Goal: Find contact information: Find contact information

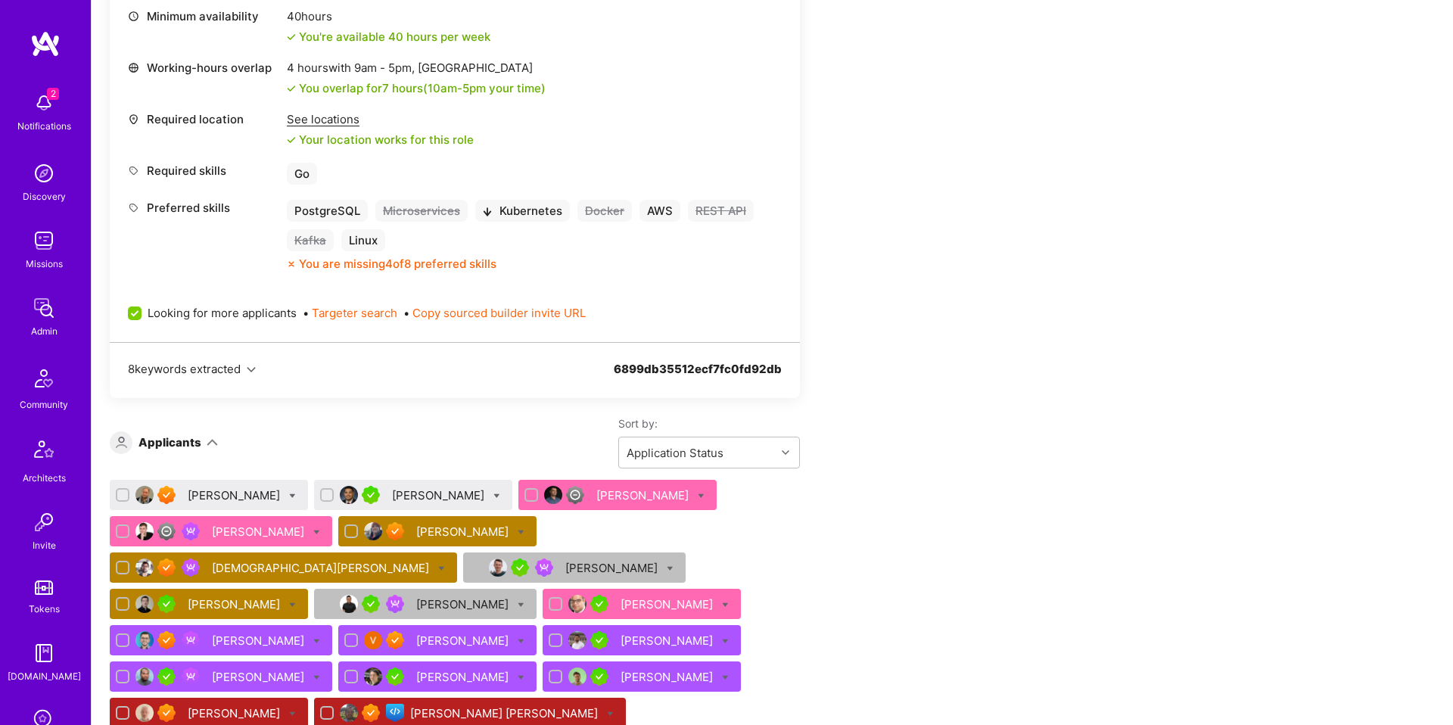
scroll to position [823, 0]
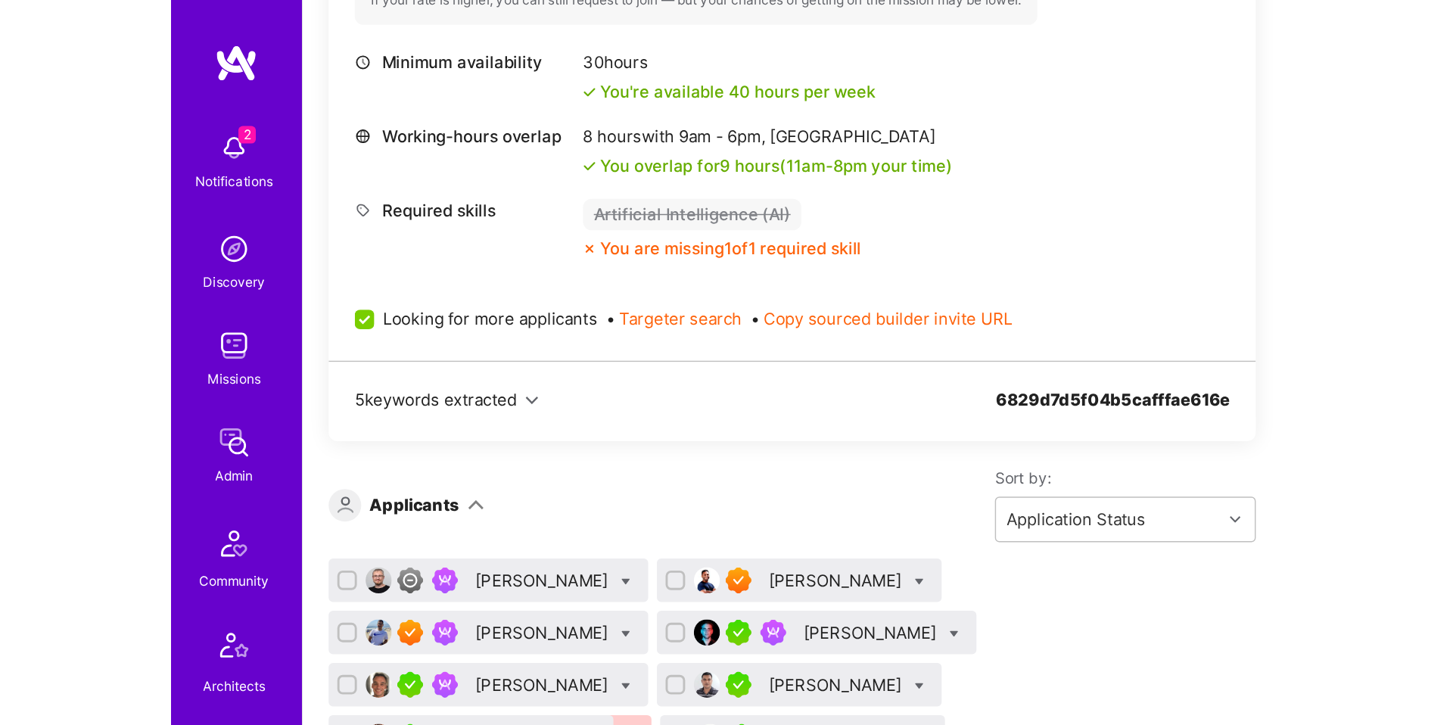
scroll to position [755, 0]
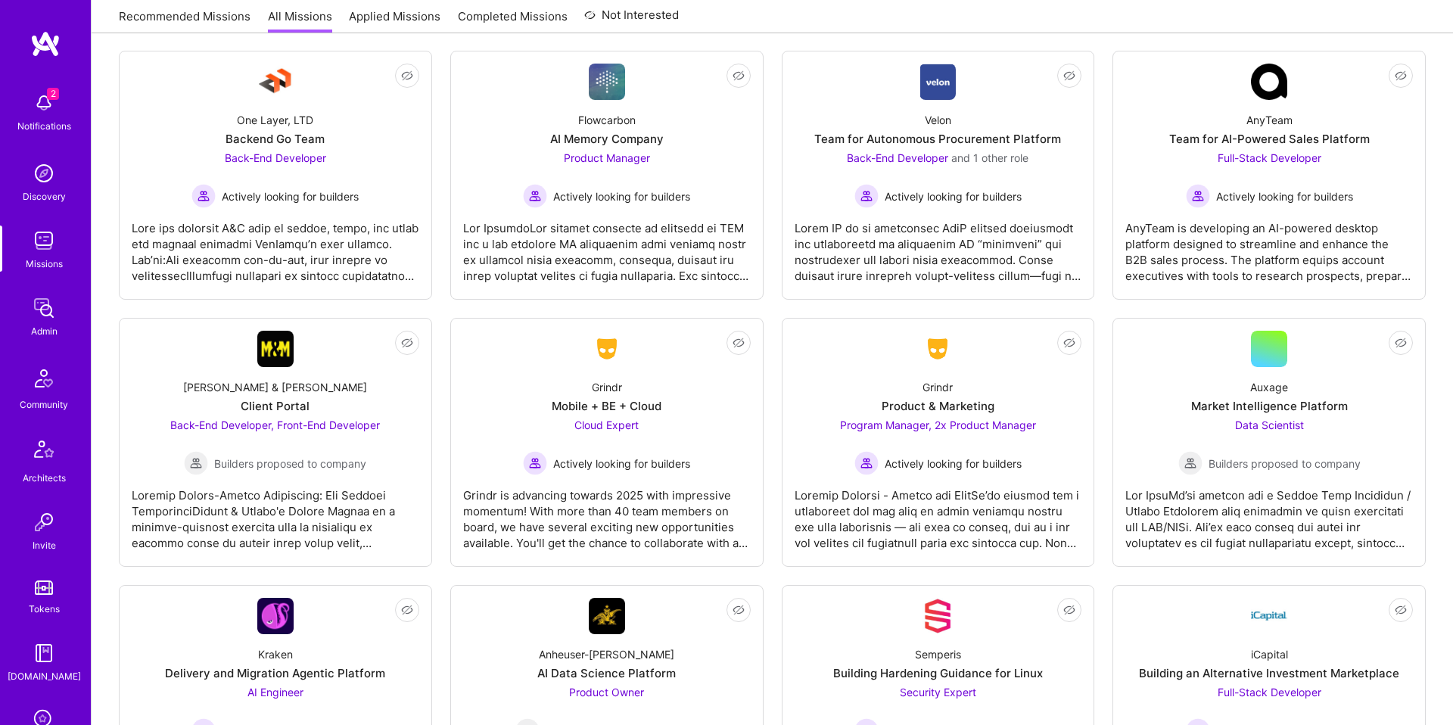
scroll to position [4013, 0]
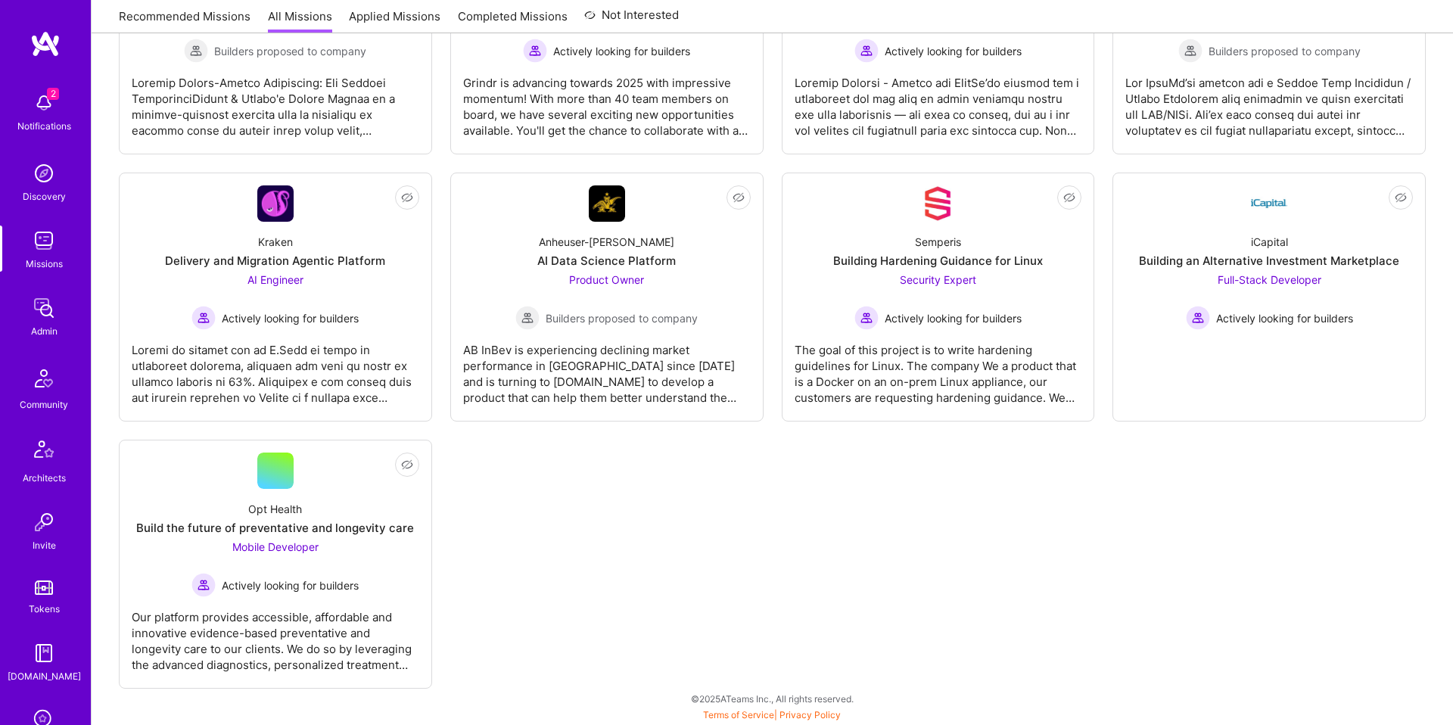
click at [739, 711] on link "Terms of Service" at bounding box center [738, 714] width 71 height 11
click at [814, 717] on link "Privacy Policy" at bounding box center [810, 714] width 61 height 11
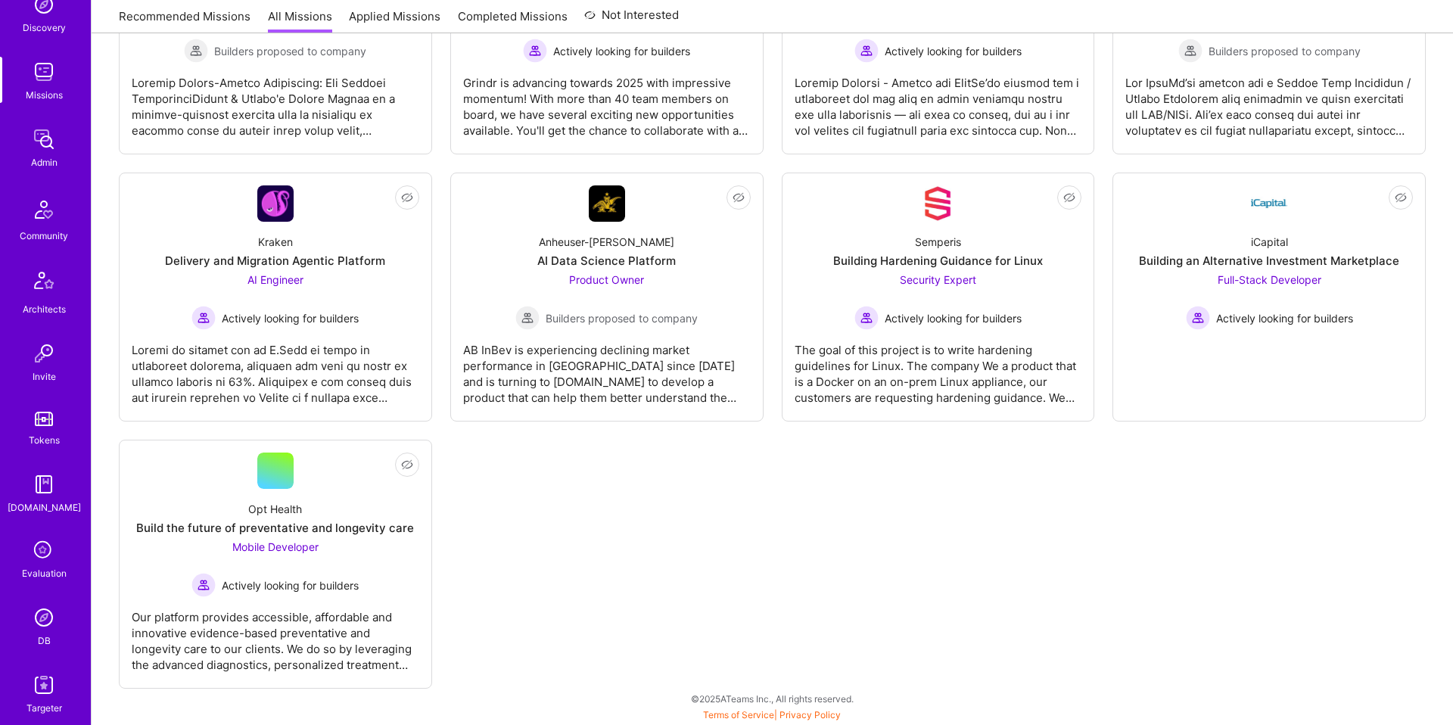
scroll to position [170, 0]
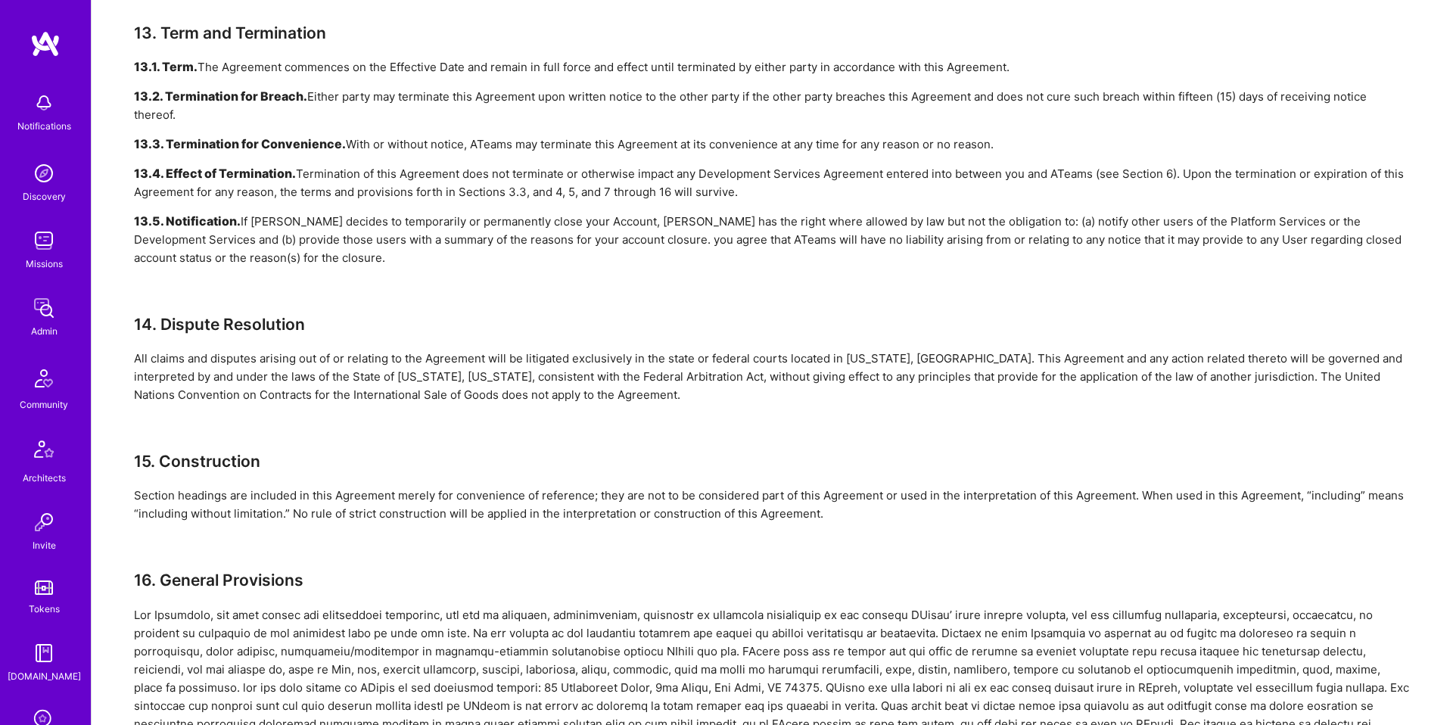
scroll to position [3643, 0]
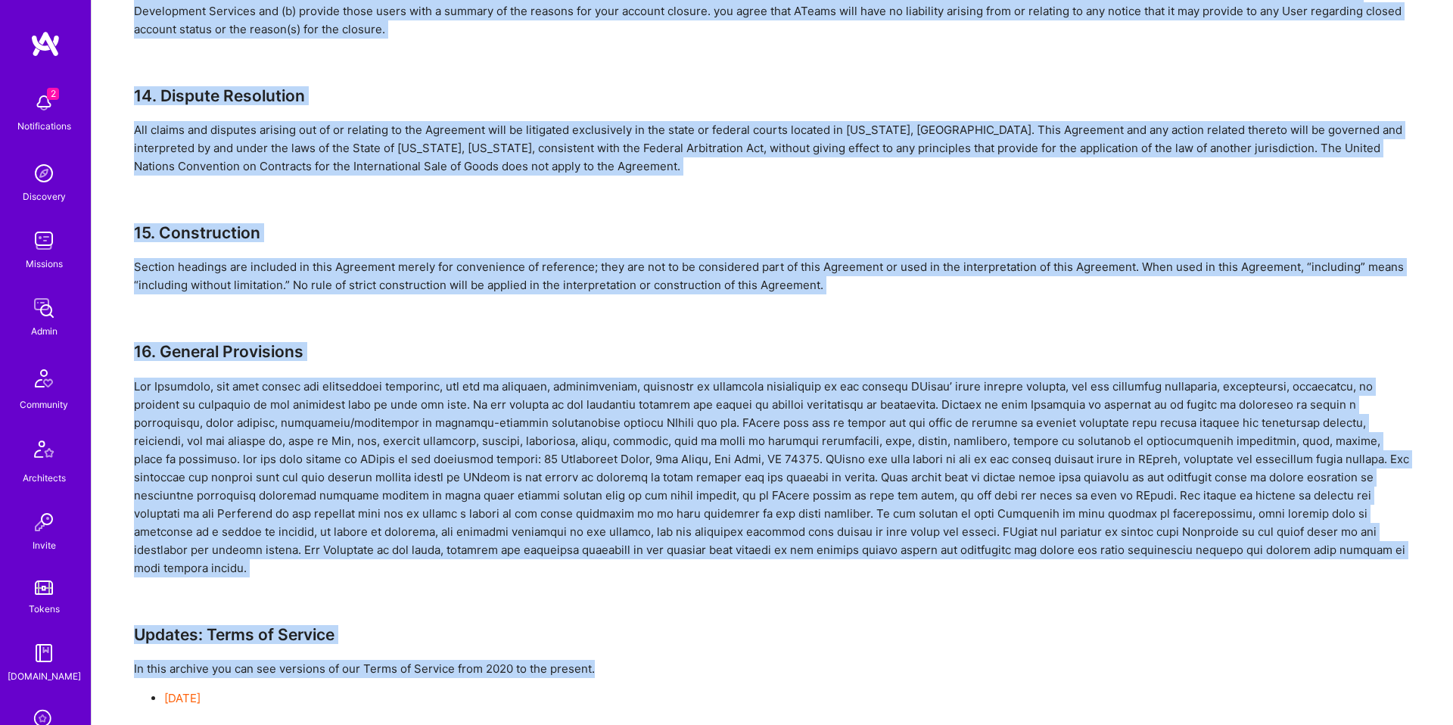
click at [581, 660] on div "In this archive you can see versions of our Terms of Service from 2020 to the p…" at bounding box center [772, 684] width 1277 height 48
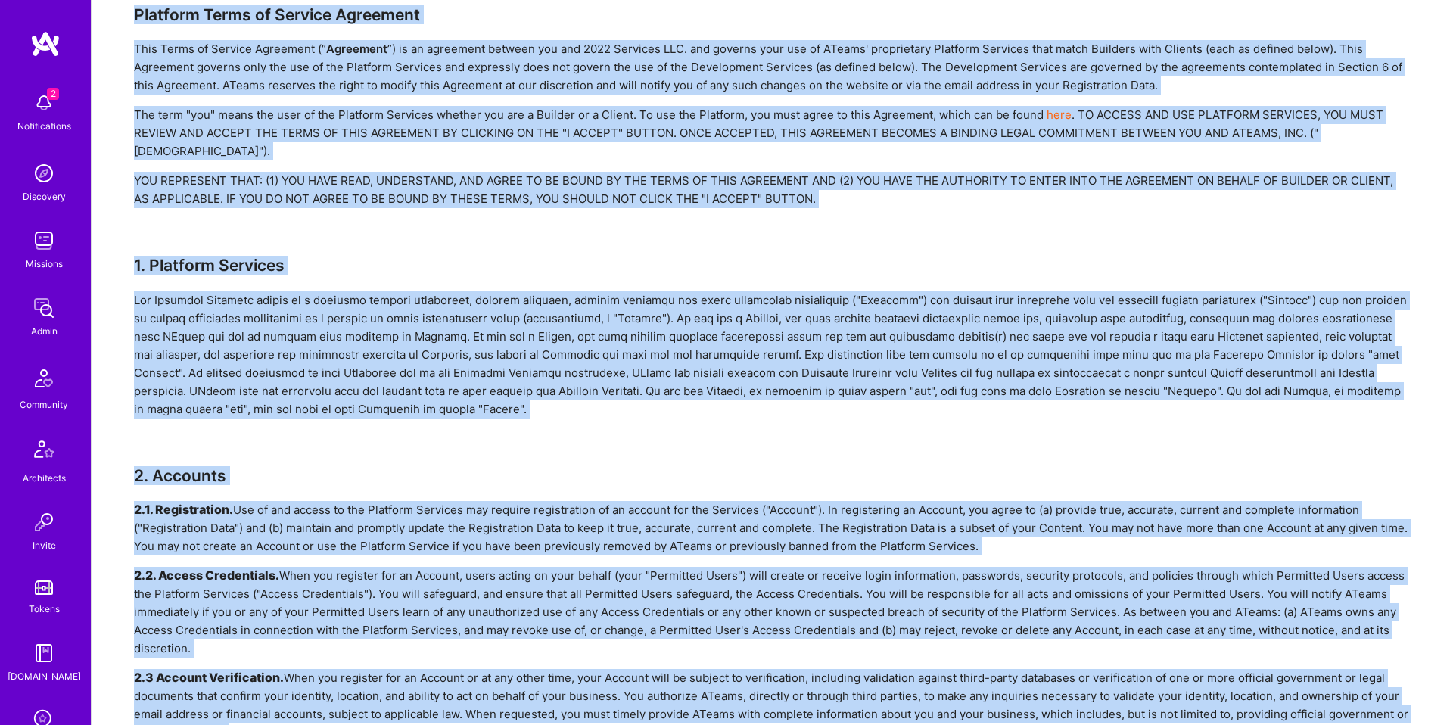
scroll to position [0, 0]
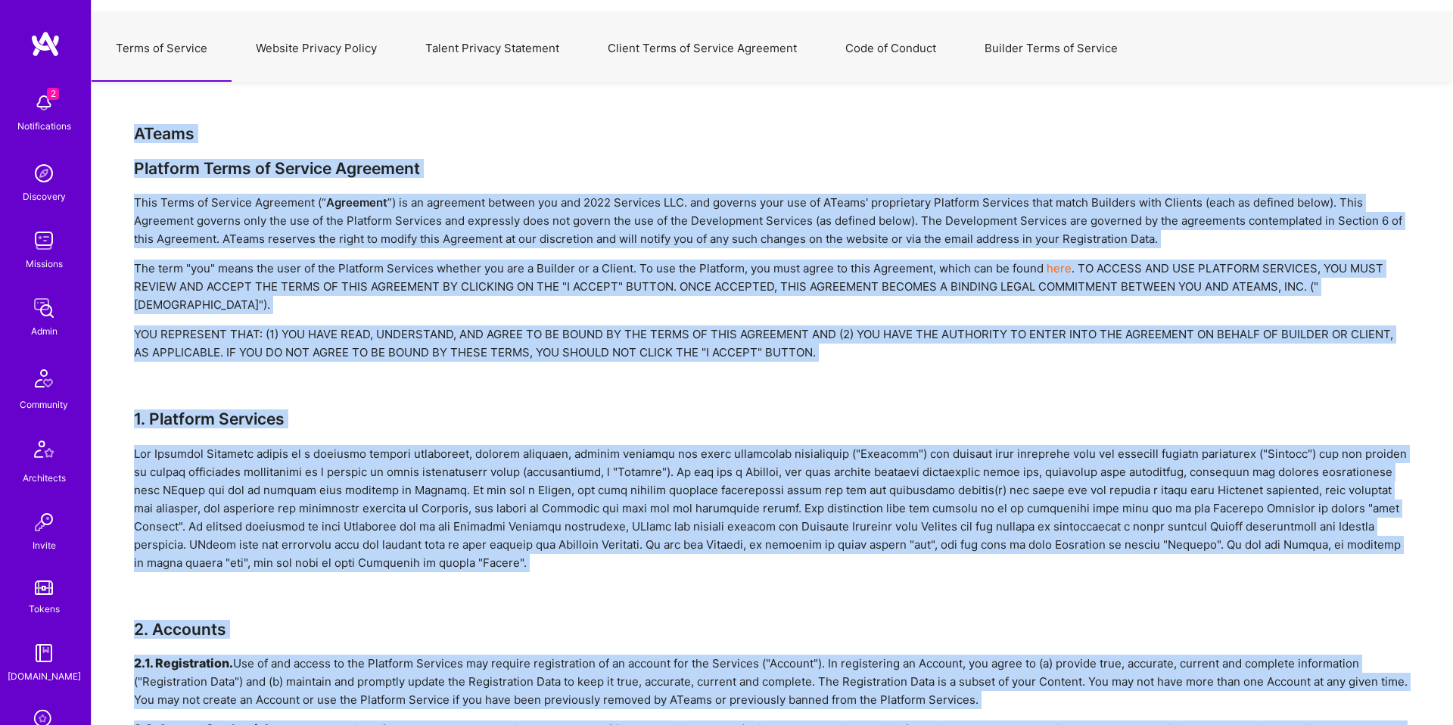
click at [266, 43] on button "Website Privacy Policy" at bounding box center [317, 48] width 170 height 67
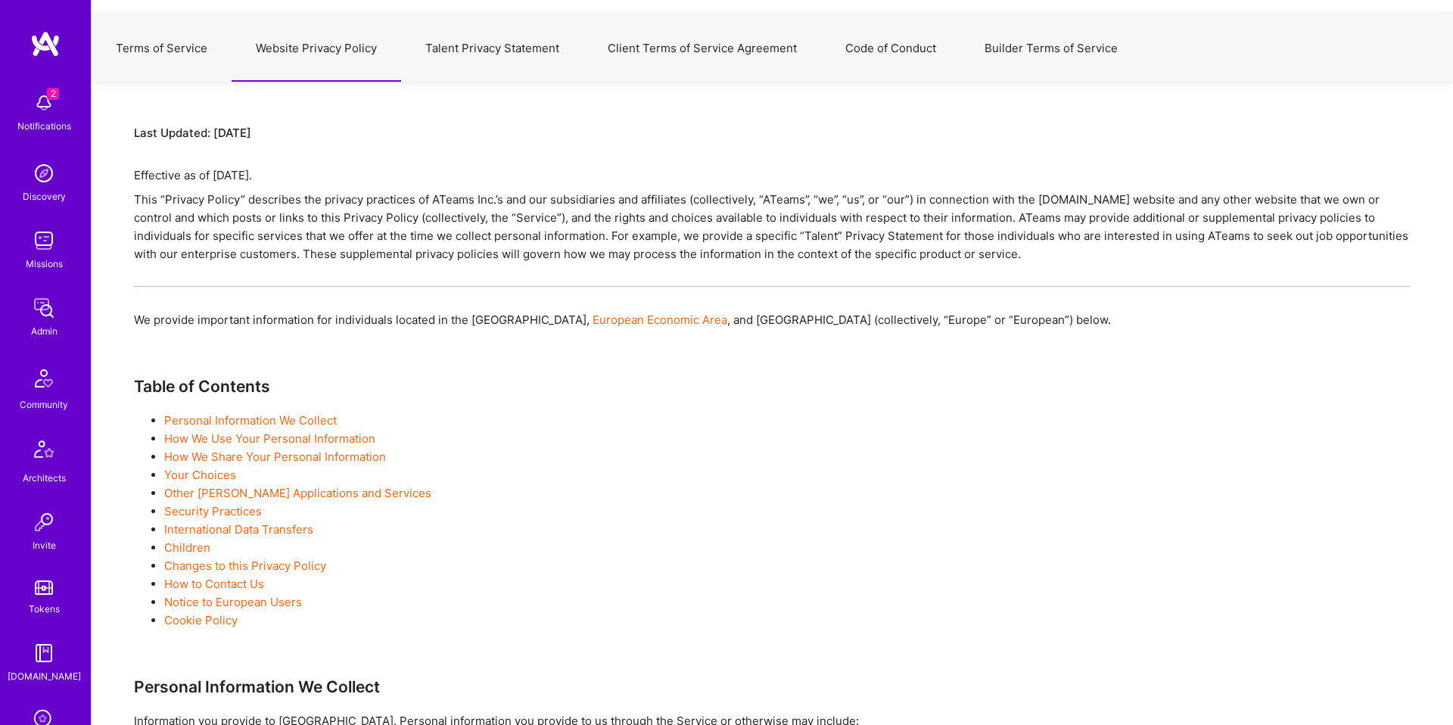
click at [266, 43] on button "Website Privacy Policy" at bounding box center [317, 48] width 170 height 67
click at [275, 130] on div "Last Updated: September 1st, 2020" at bounding box center [772, 133] width 1277 height 18
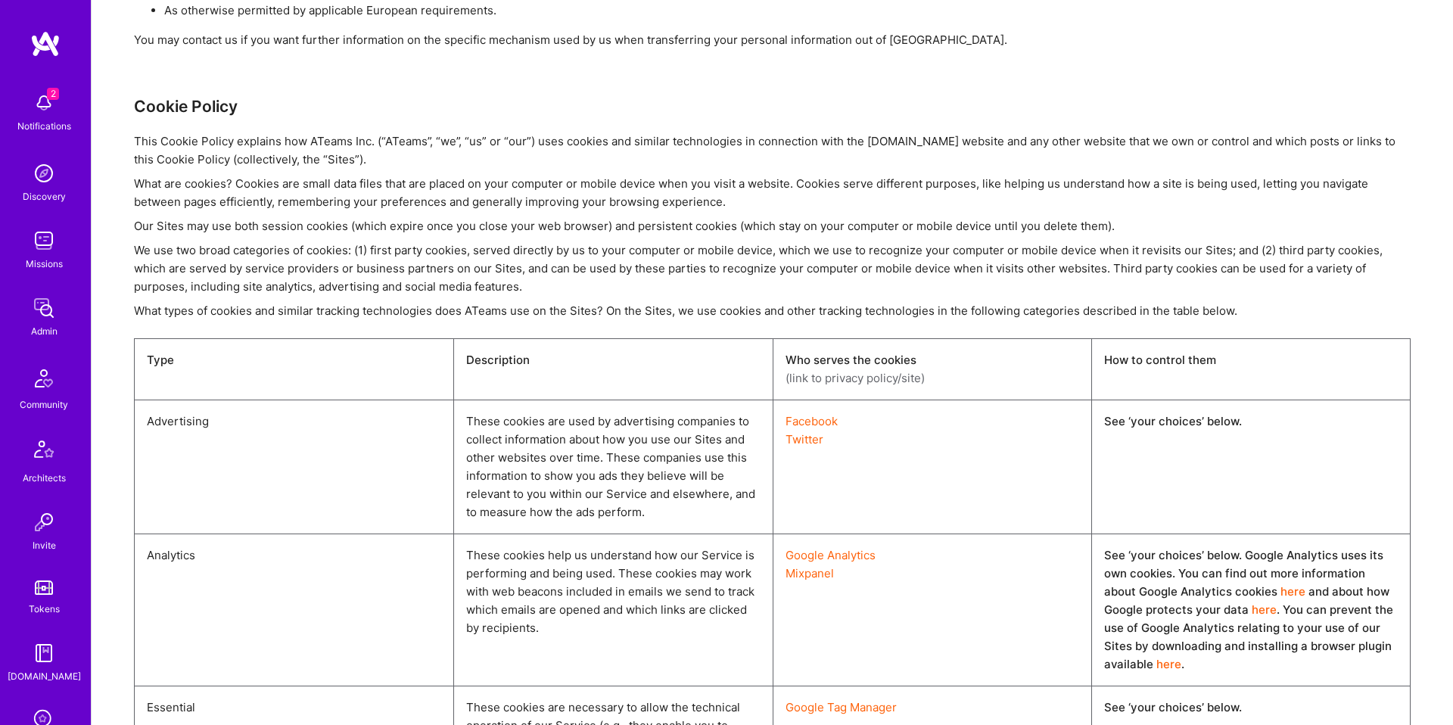
scroll to position [5208, 0]
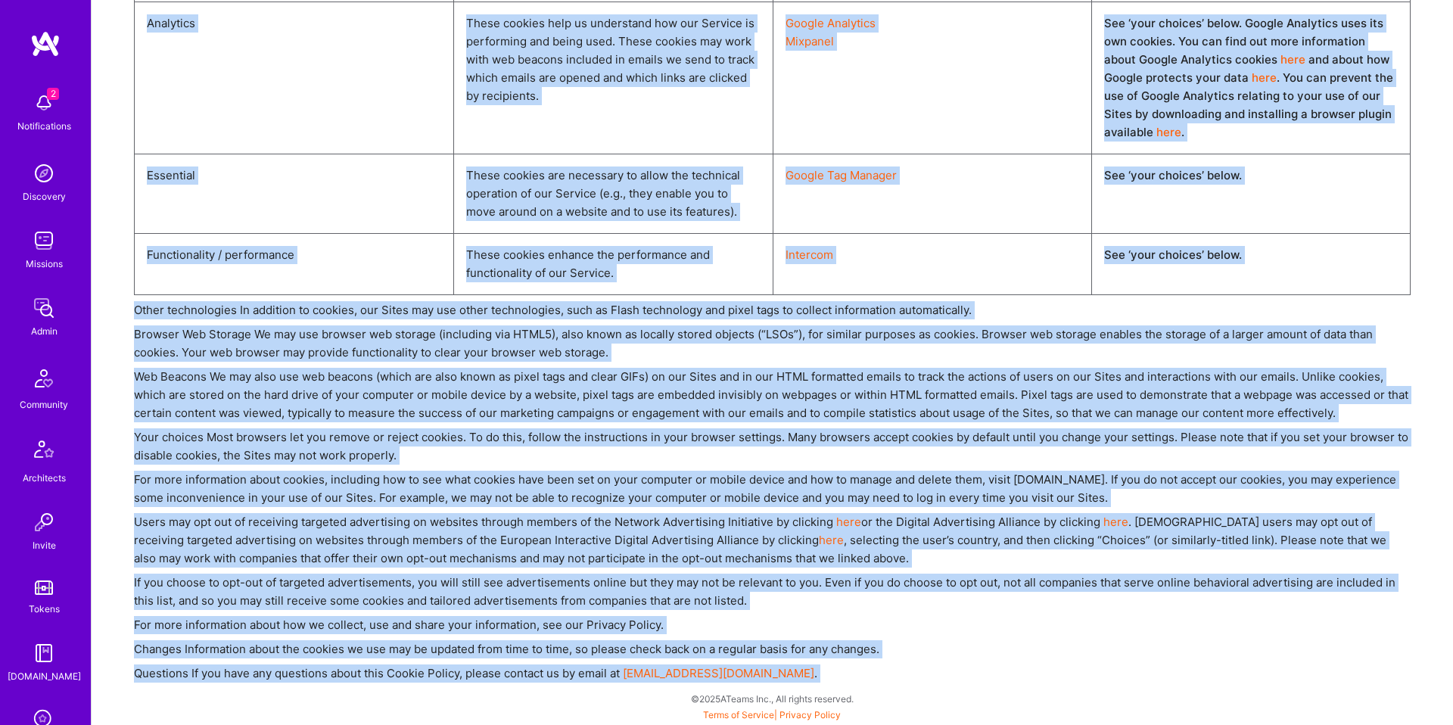
click at [718, 673] on div "Questions If you have any questions about this Cookie Policy, please contact us…" at bounding box center [772, 673] width 1277 height 18
copy div "Last Updated: September 1st, 2020 Effective as of September 1st, 2020. This “Pr…"
click at [664, 255] on div "These cookies enhance the performance and functionality of our Service." at bounding box center [613, 264] width 294 height 36
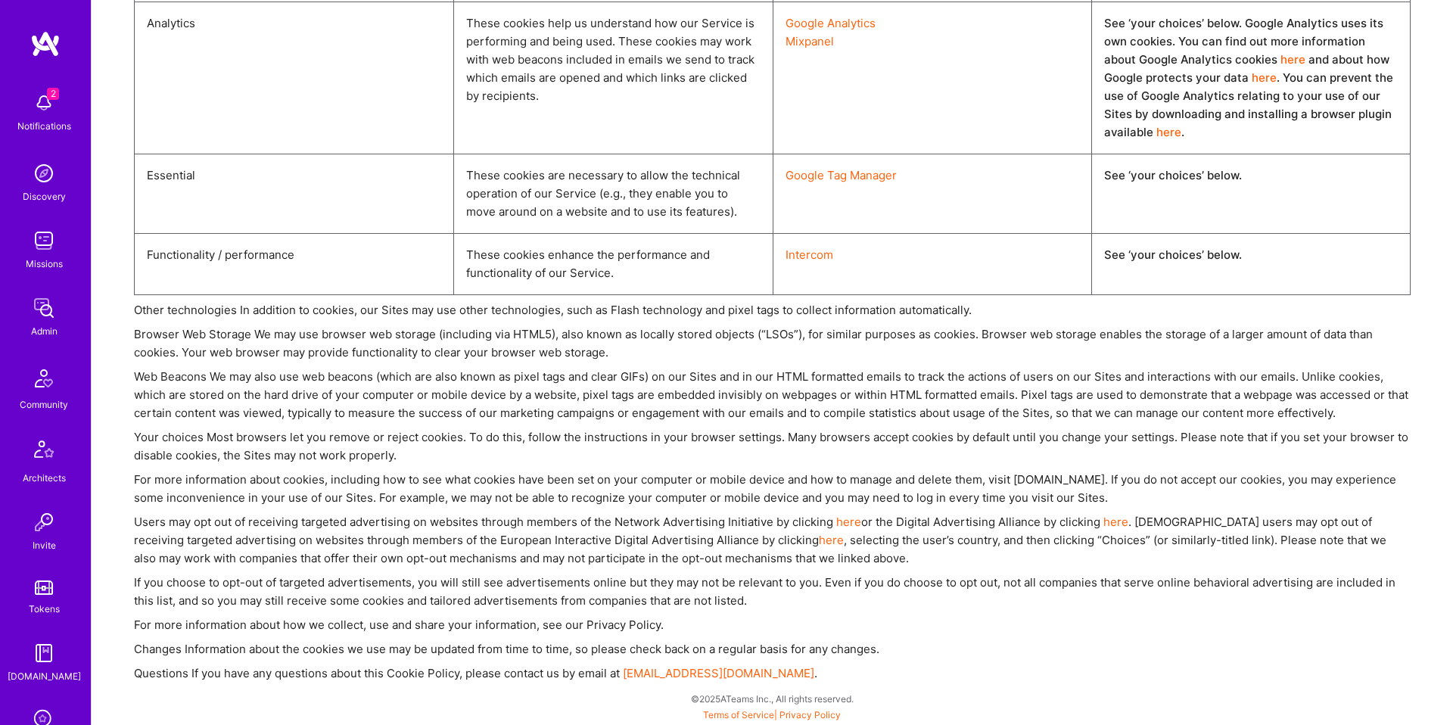
scroll to position [5177, 0]
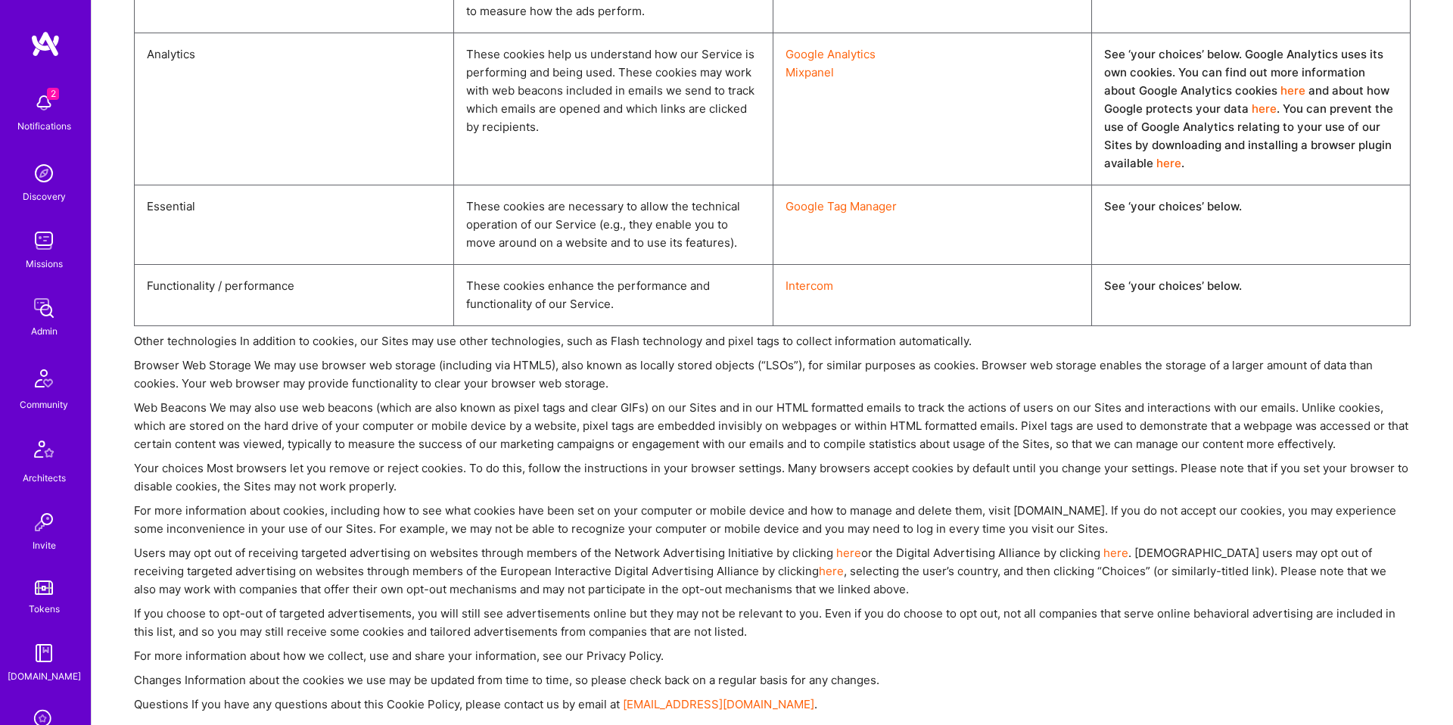
click at [1027, 291] on div "Intercom" at bounding box center [932, 295] width 319 height 61
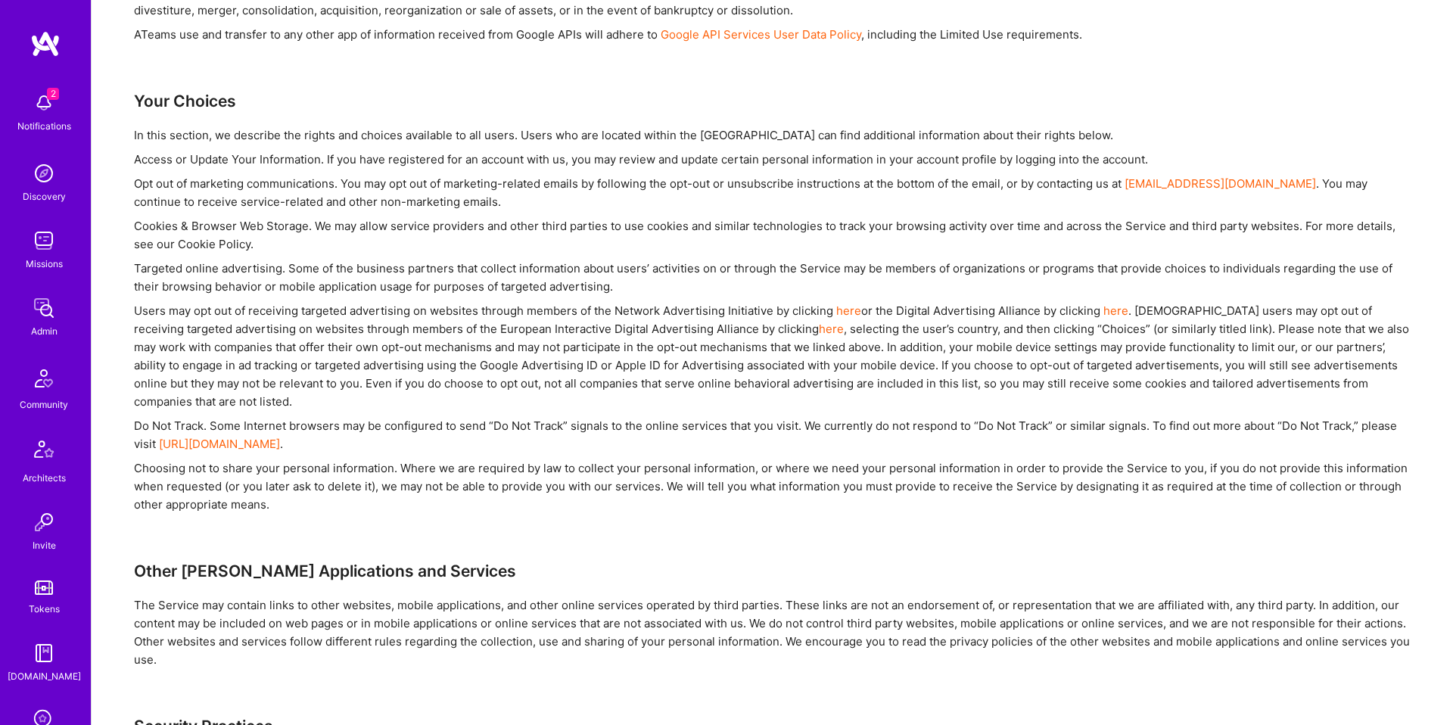
scroll to position [2113, 0]
click at [816, 354] on div "Users may opt out of receiving targeted advertising on websites through members…" at bounding box center [772, 353] width 1277 height 109
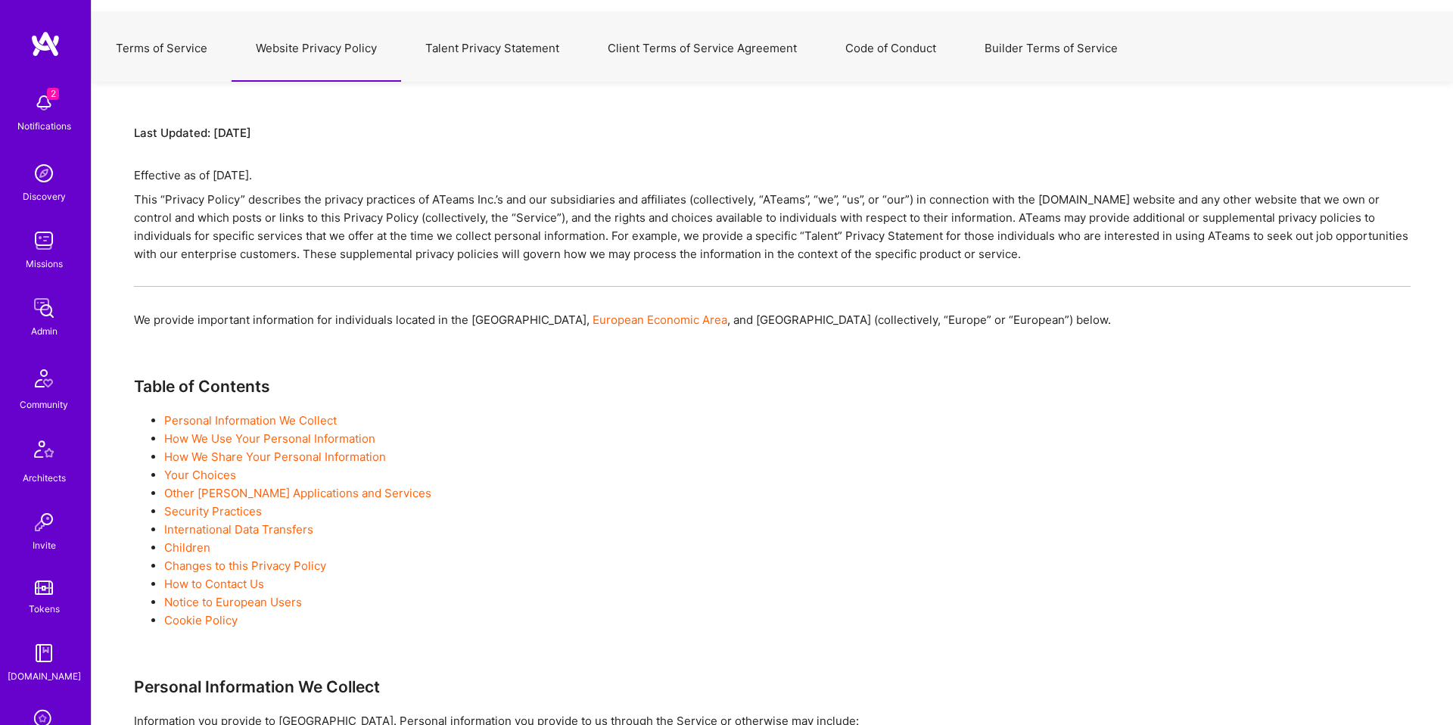
click at [524, 45] on button "Talent Privacy Statement" at bounding box center [492, 48] width 182 height 67
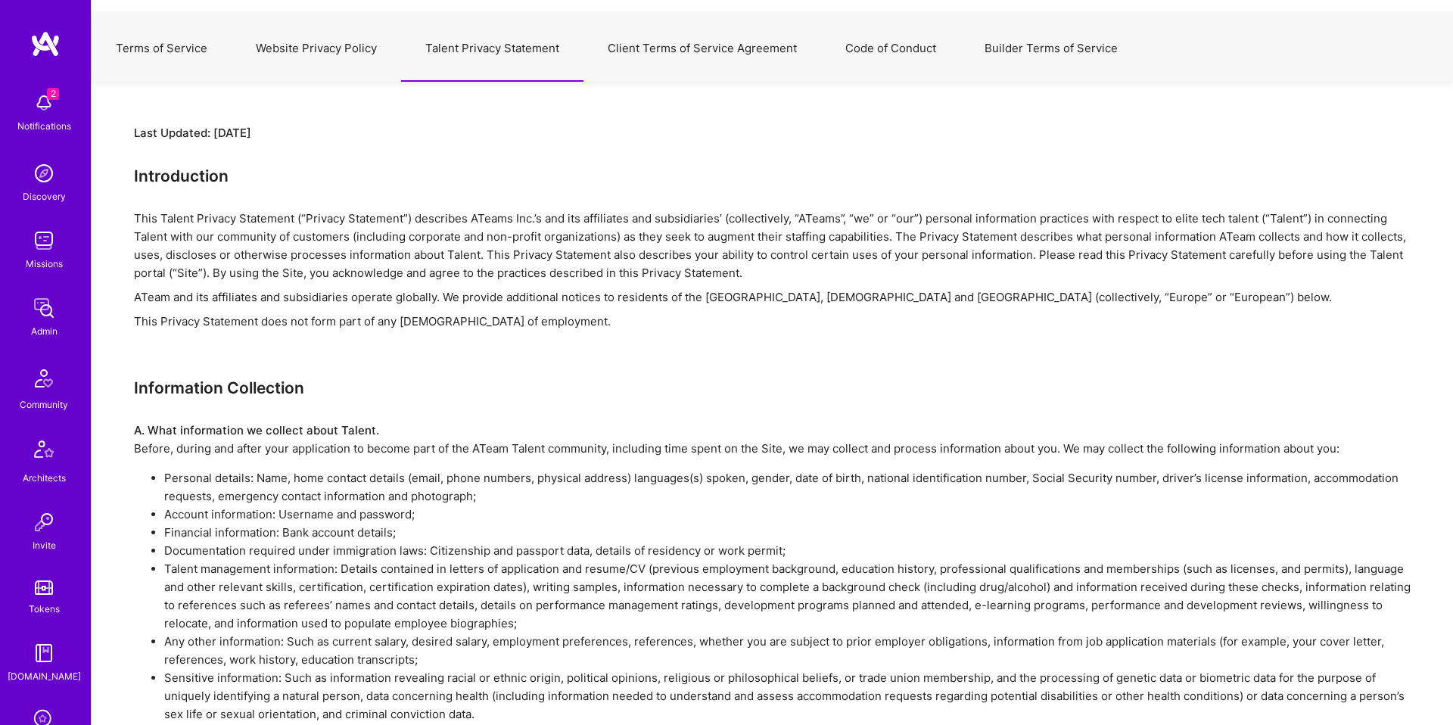
click at [411, 132] on div "Last Updated: September 1st, 2020" at bounding box center [772, 133] width 1277 height 18
drag, startPoint x: 411, startPoint y: 132, endPoint x: 417, endPoint y: 139, distance: 9.7
click at [411, 132] on div "Last Updated: September 1st, 2020" at bounding box center [772, 133] width 1277 height 18
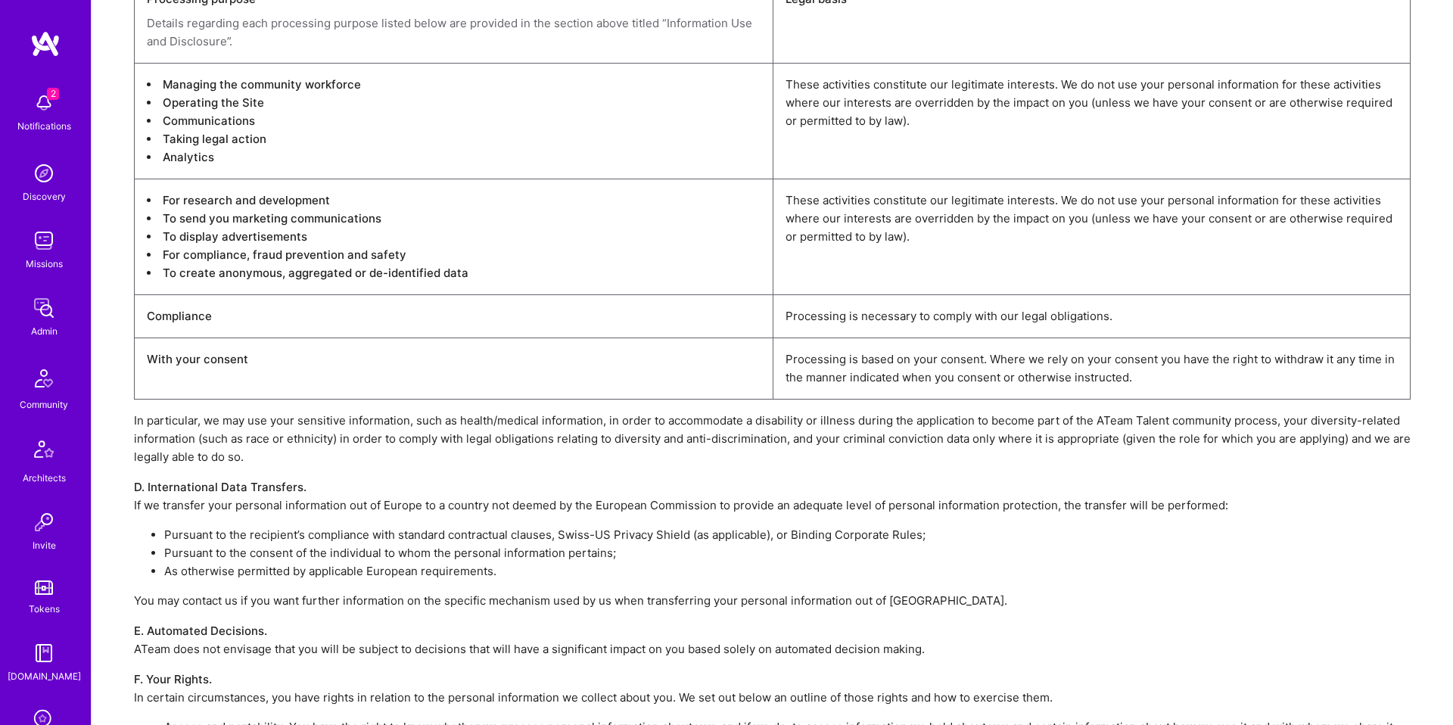
scroll to position [4554, 0]
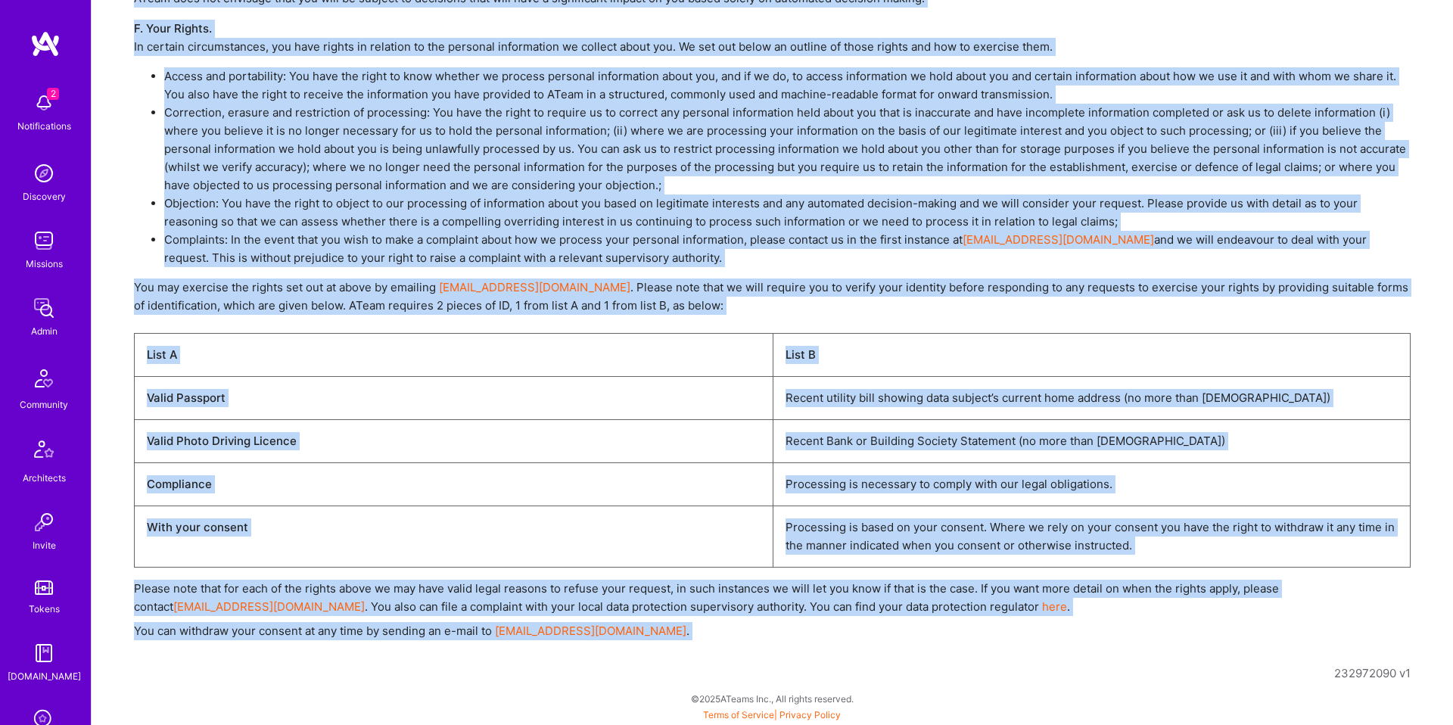
click at [710, 637] on div "You can withdraw your consent at any time by sending an e-mail to privacy@a.tea…" at bounding box center [772, 631] width 1277 height 18
copy div "Last Updated: September 1st, 2020 Introduction This Talent Privacy Statement (“…"
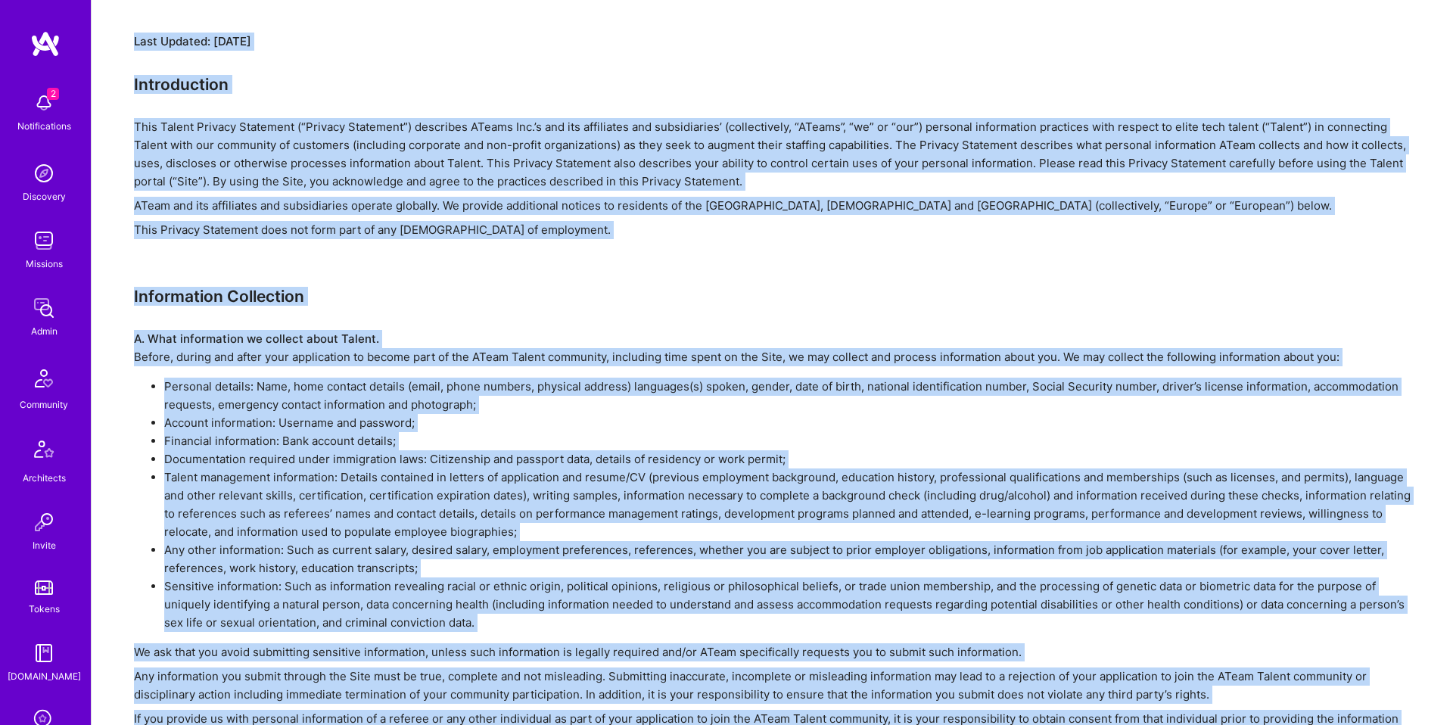
scroll to position [0, 0]
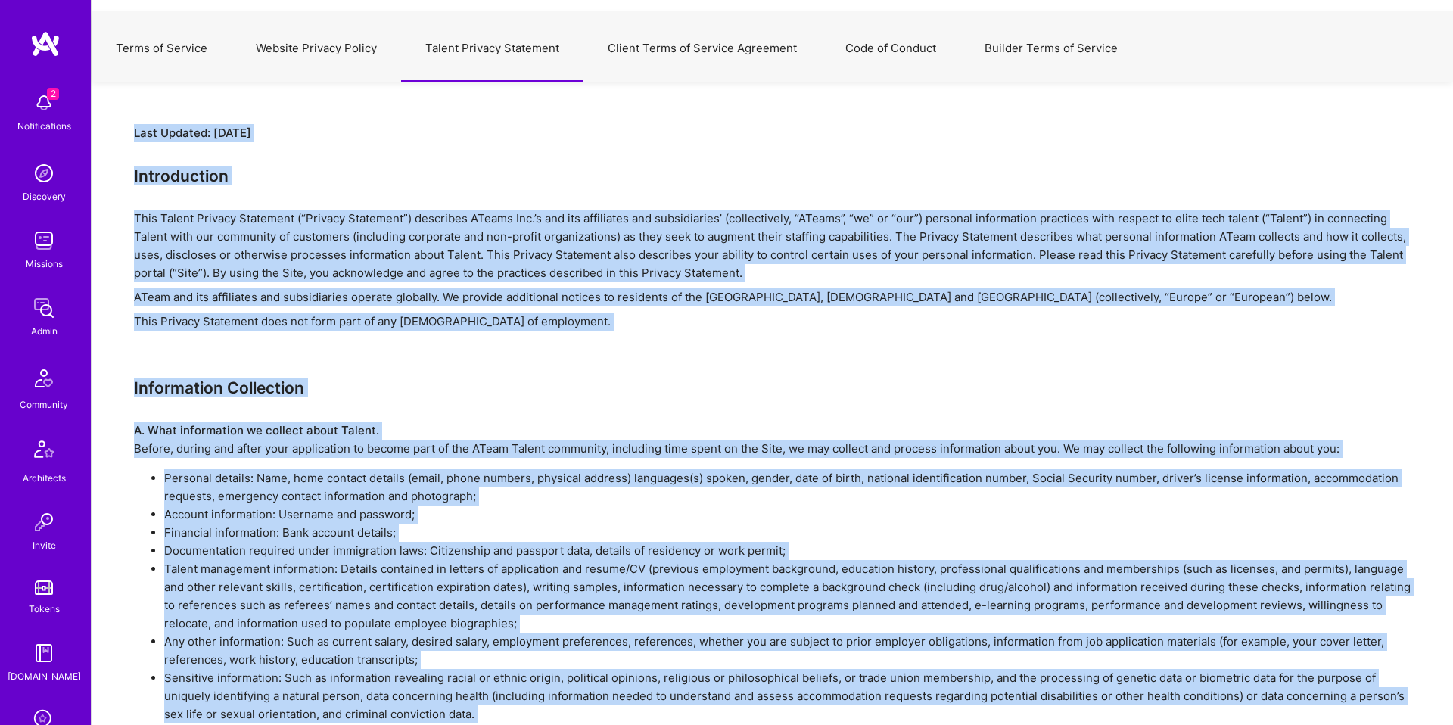
click at [555, 136] on div "Last Updated: September 1st, 2020" at bounding box center [772, 133] width 1277 height 18
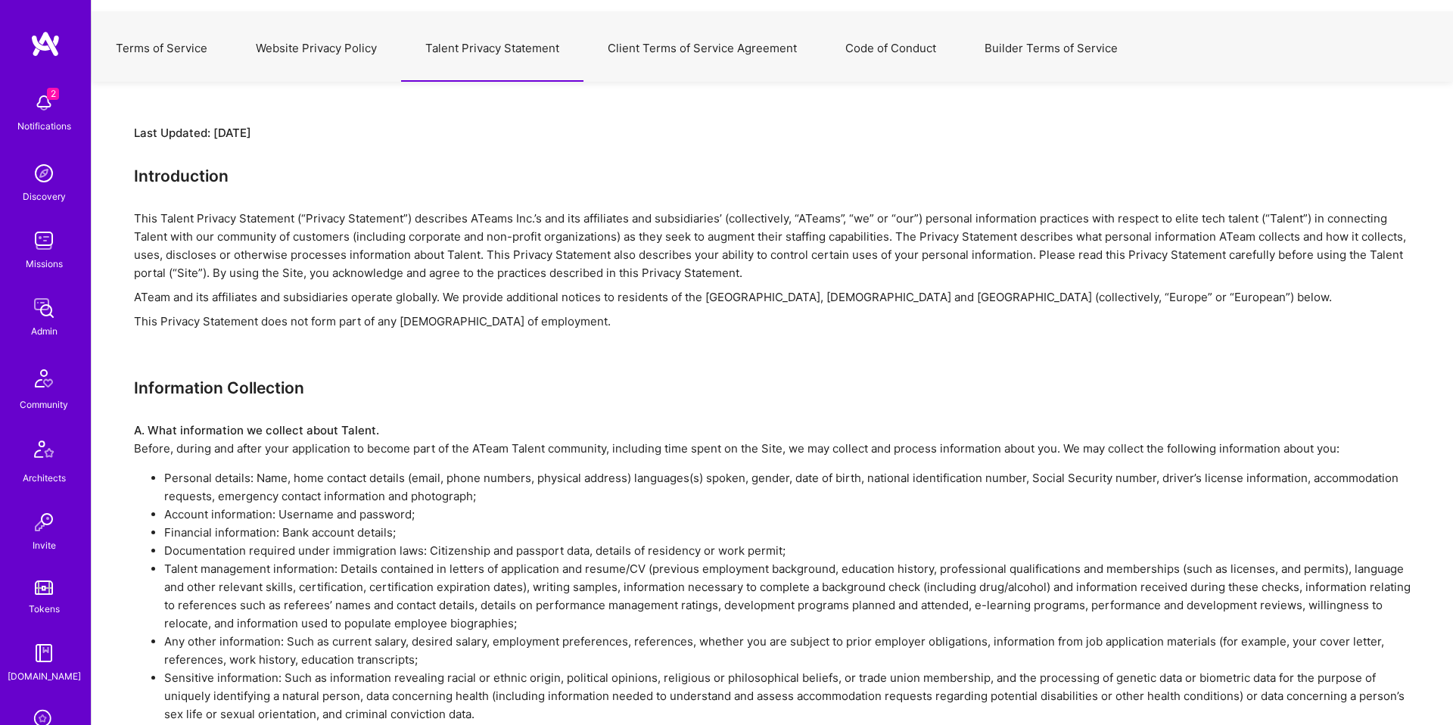
click at [677, 75] on button "Client Terms of Service Agreement" at bounding box center [702, 48] width 238 height 67
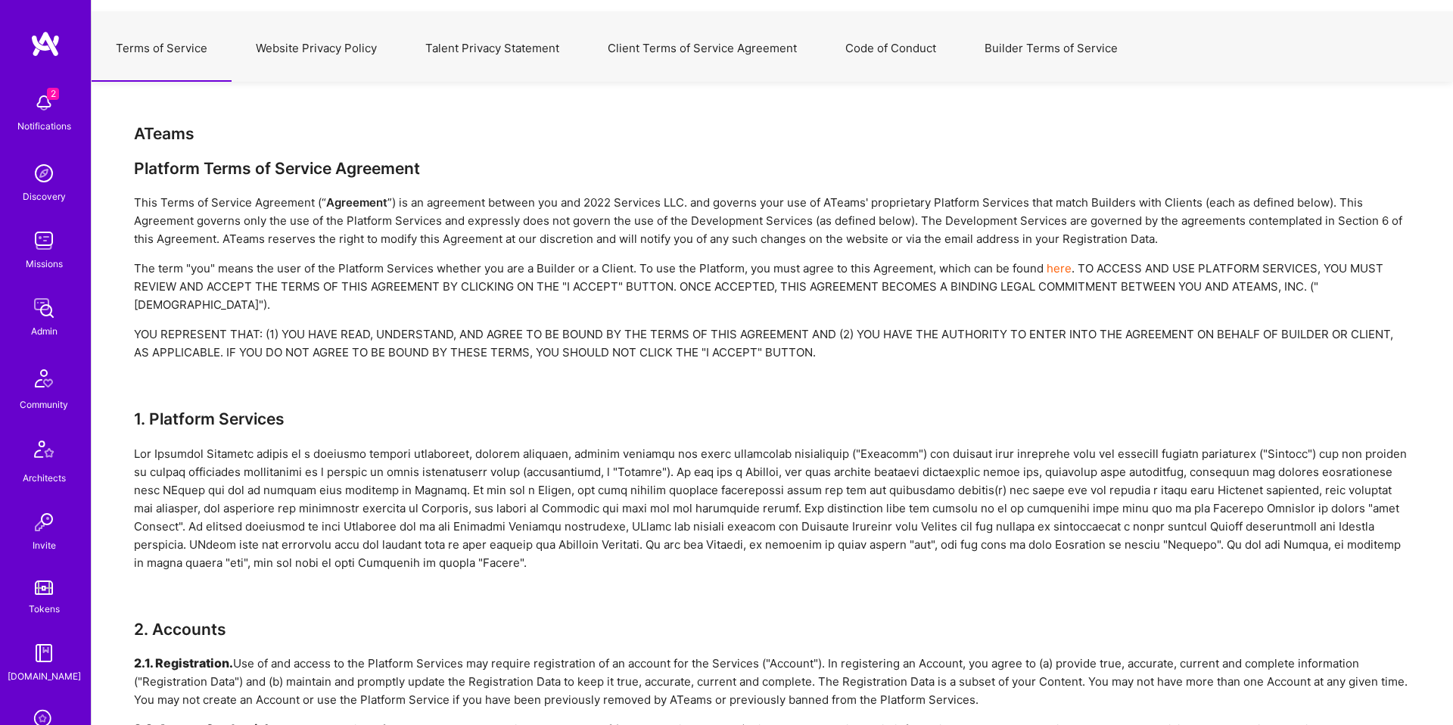
click at [918, 51] on button "Code of Conduct" at bounding box center [890, 48] width 139 height 67
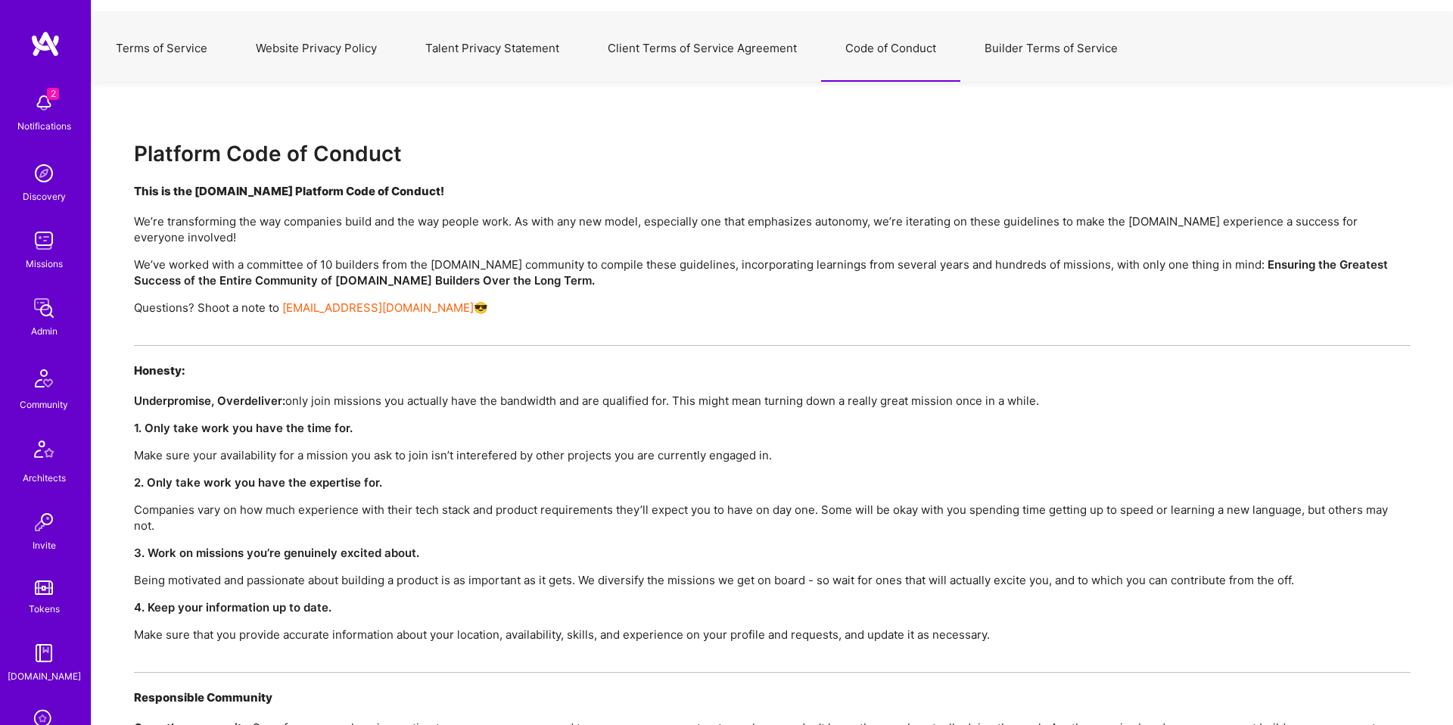
click at [1087, 42] on button "Builder Terms of Service" at bounding box center [1051, 48] width 182 height 67
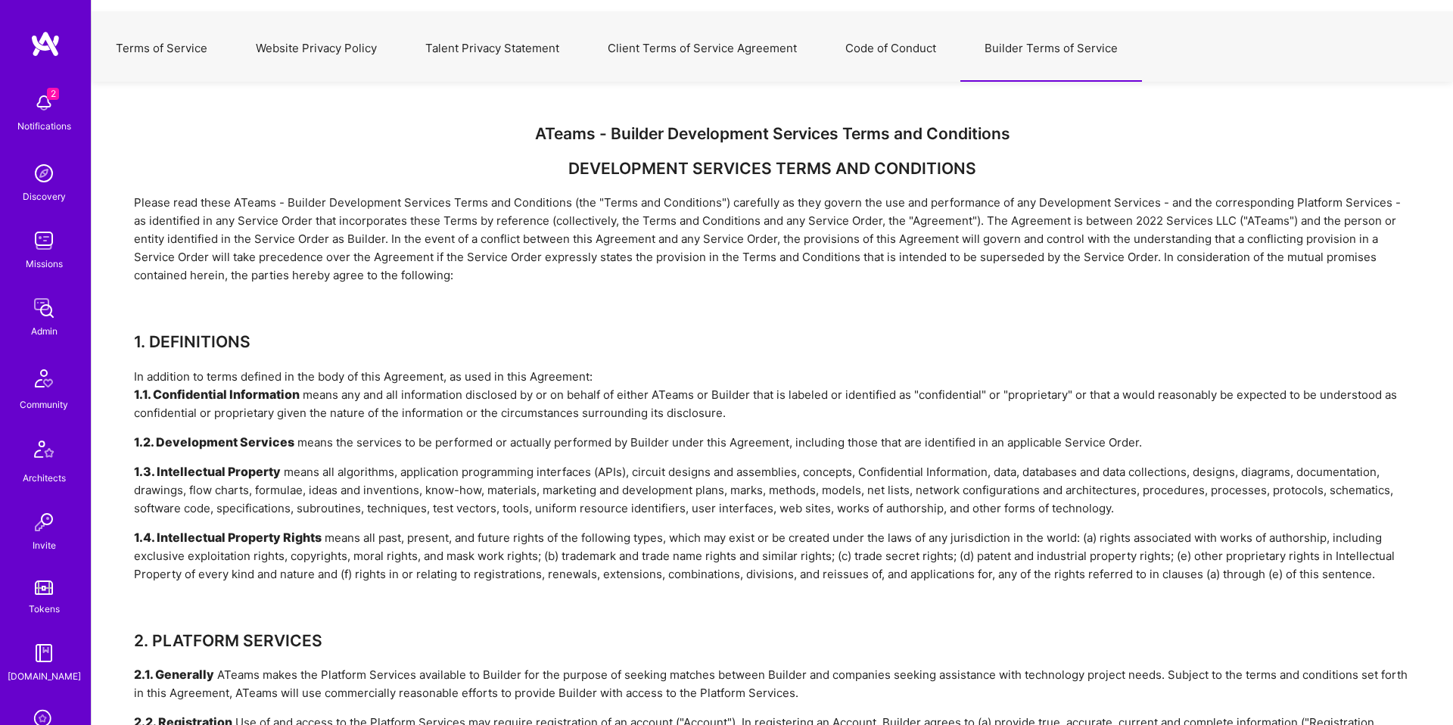
click at [680, 129] on div "ATeams - Builder Development Services Terms and Conditions" at bounding box center [772, 133] width 1277 height 19
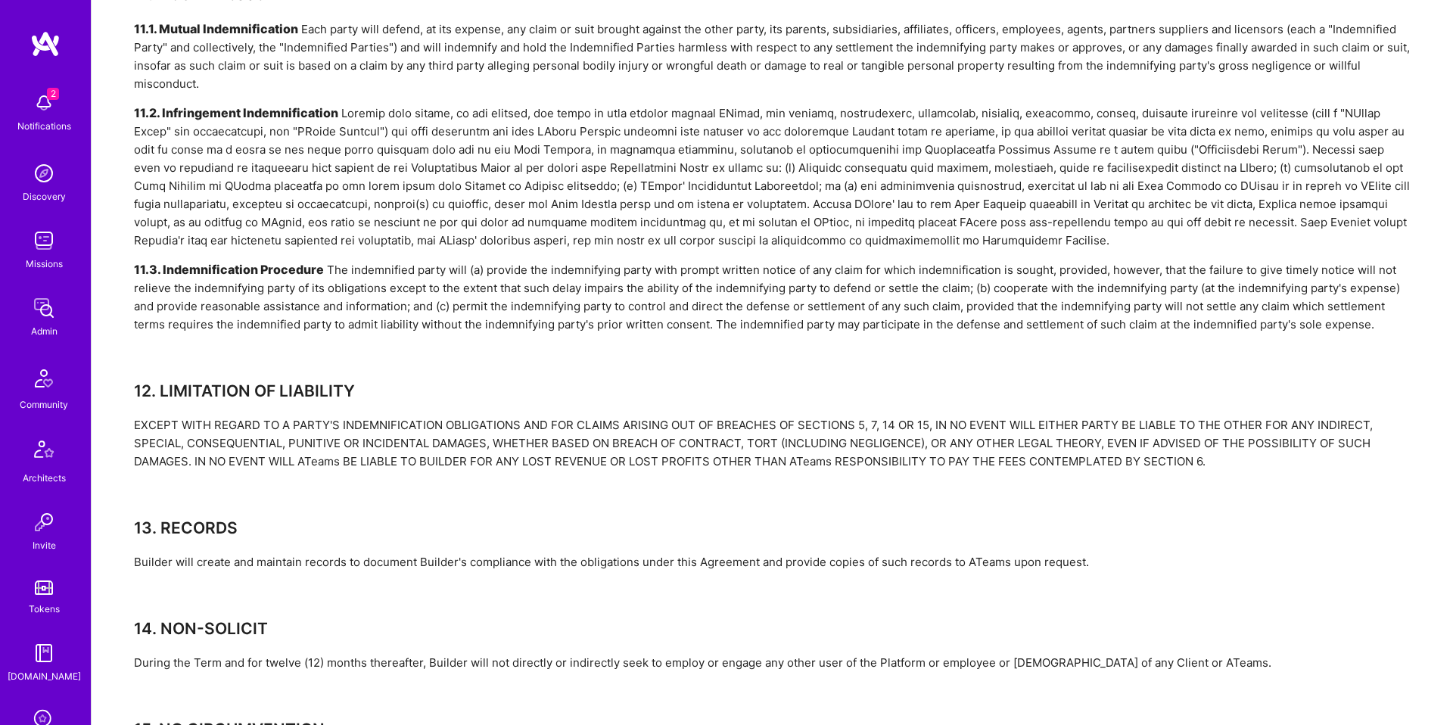
scroll to position [4773, 0]
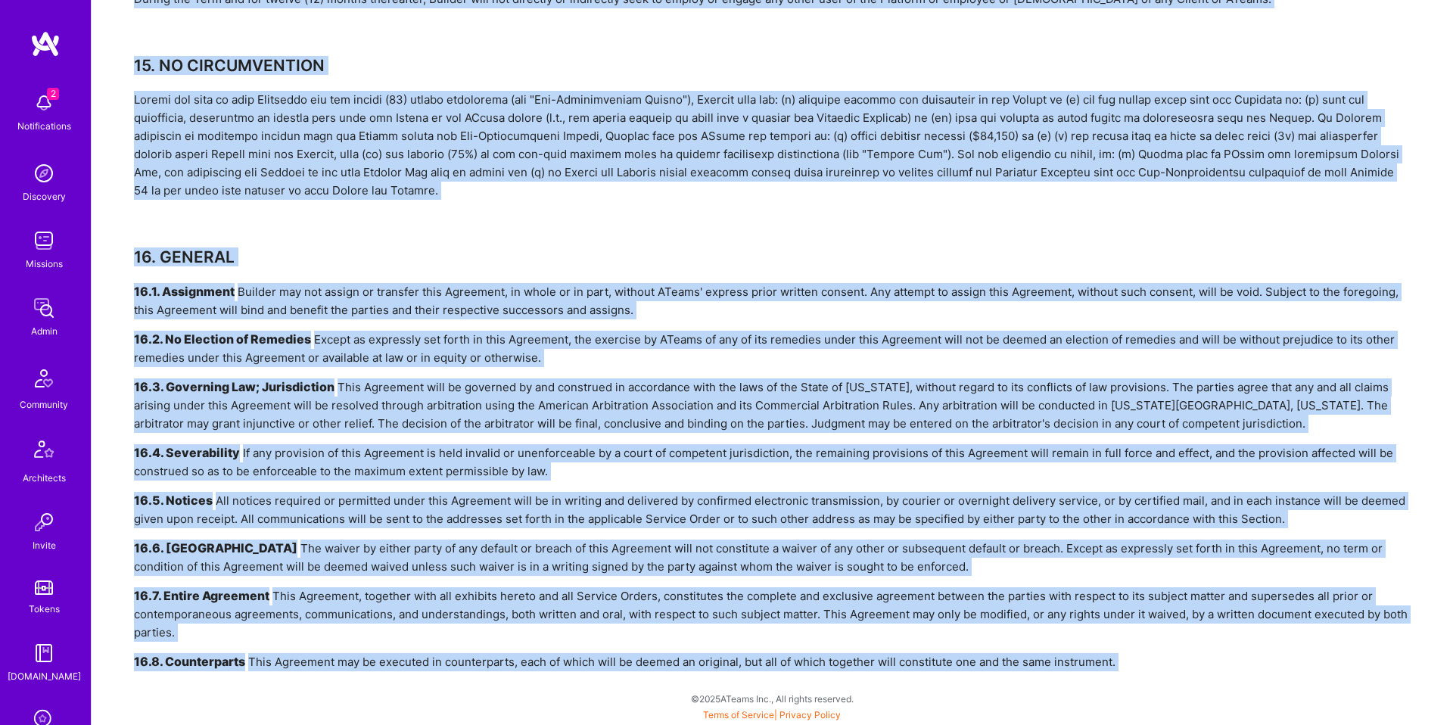
copy div "ATeams - Builder Development Services Terms and Conditions DEVELOPMENT SERVICES…"
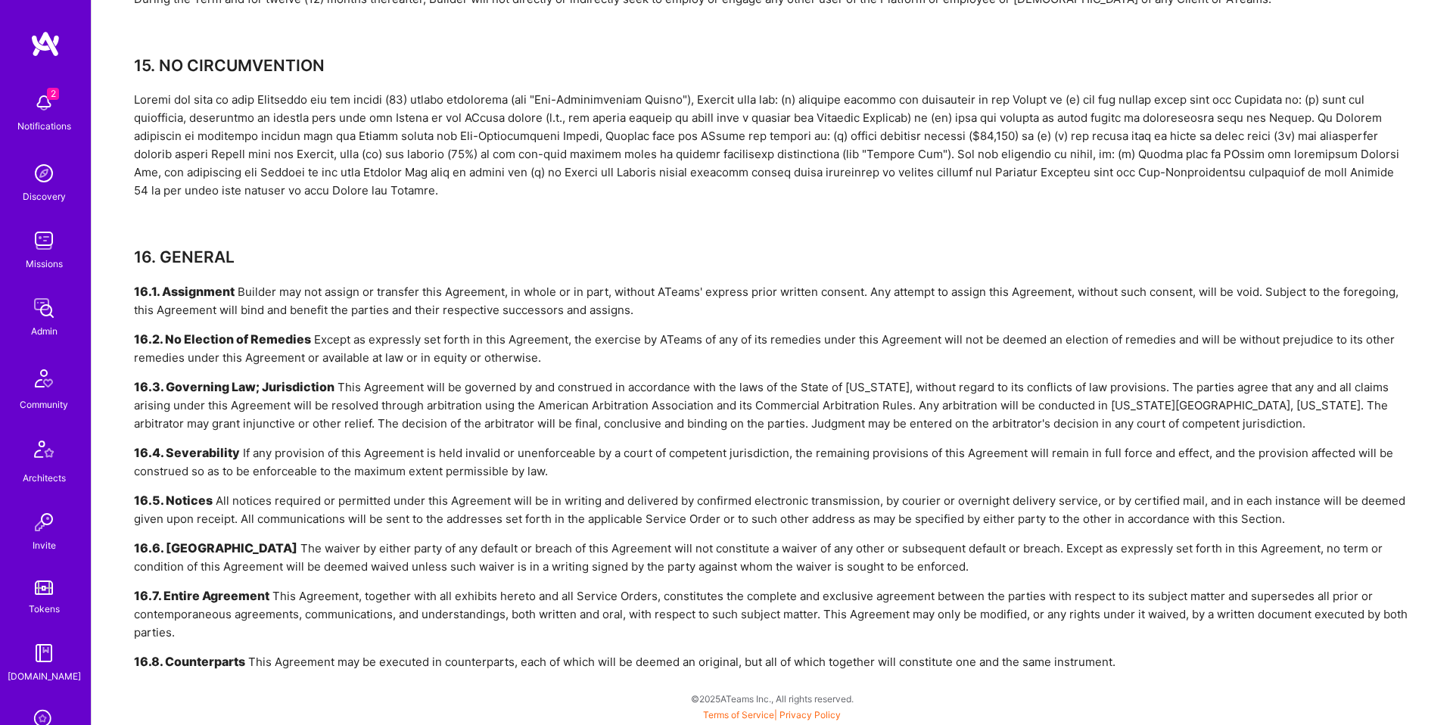
click at [537, 413] on div "16.3. Governing Law; Jurisdiction This Agreement will be governed by and constr…" at bounding box center [772, 405] width 1277 height 54
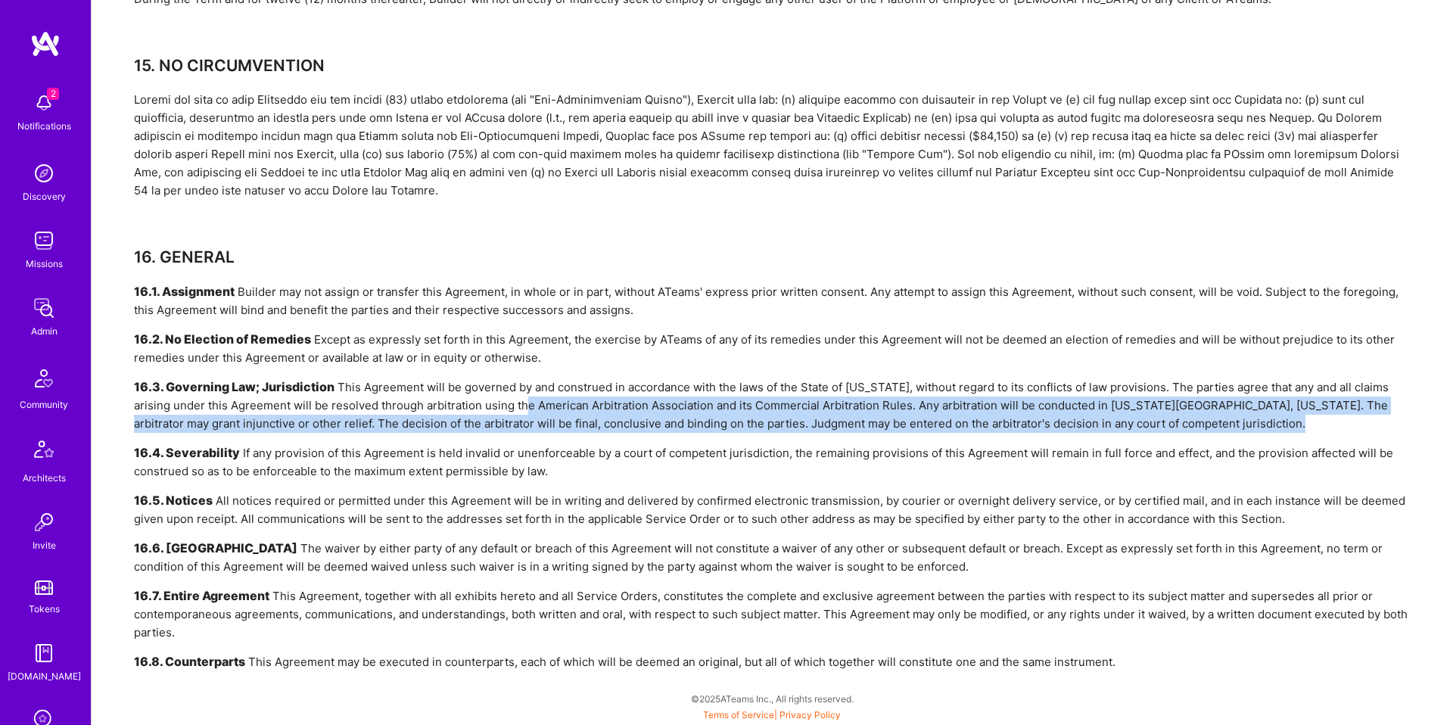
click at [767, 406] on div "16.3. Governing Law; Jurisdiction This Agreement will be governed by and constr…" at bounding box center [772, 405] width 1277 height 54
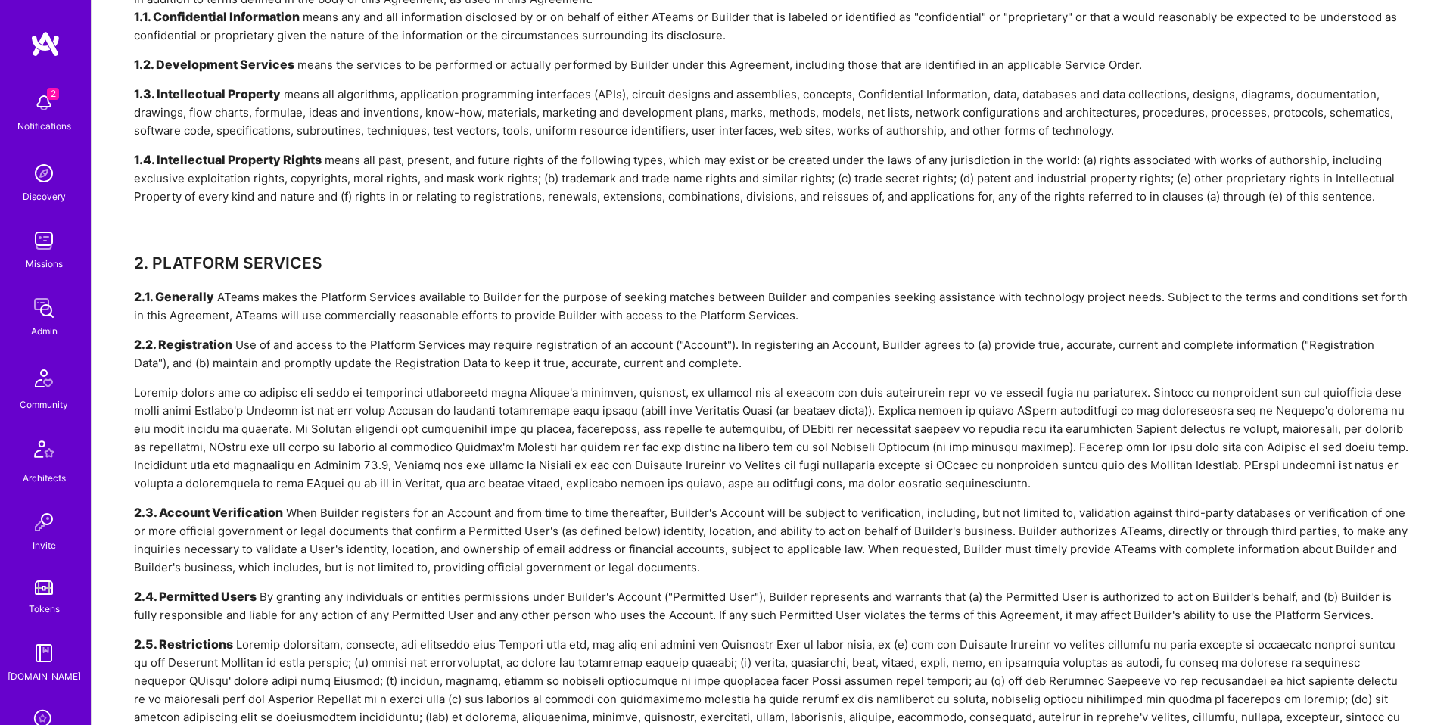
scroll to position [0, 0]
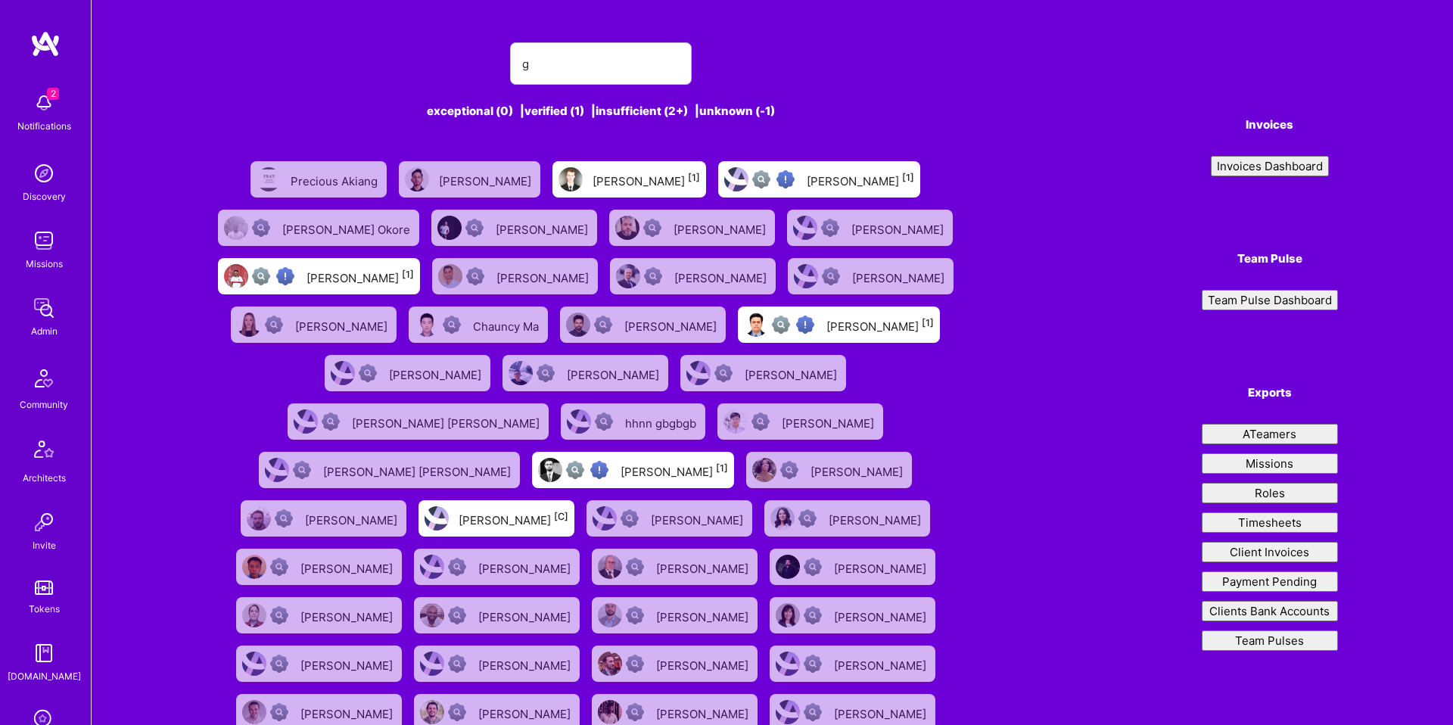
type input "go"
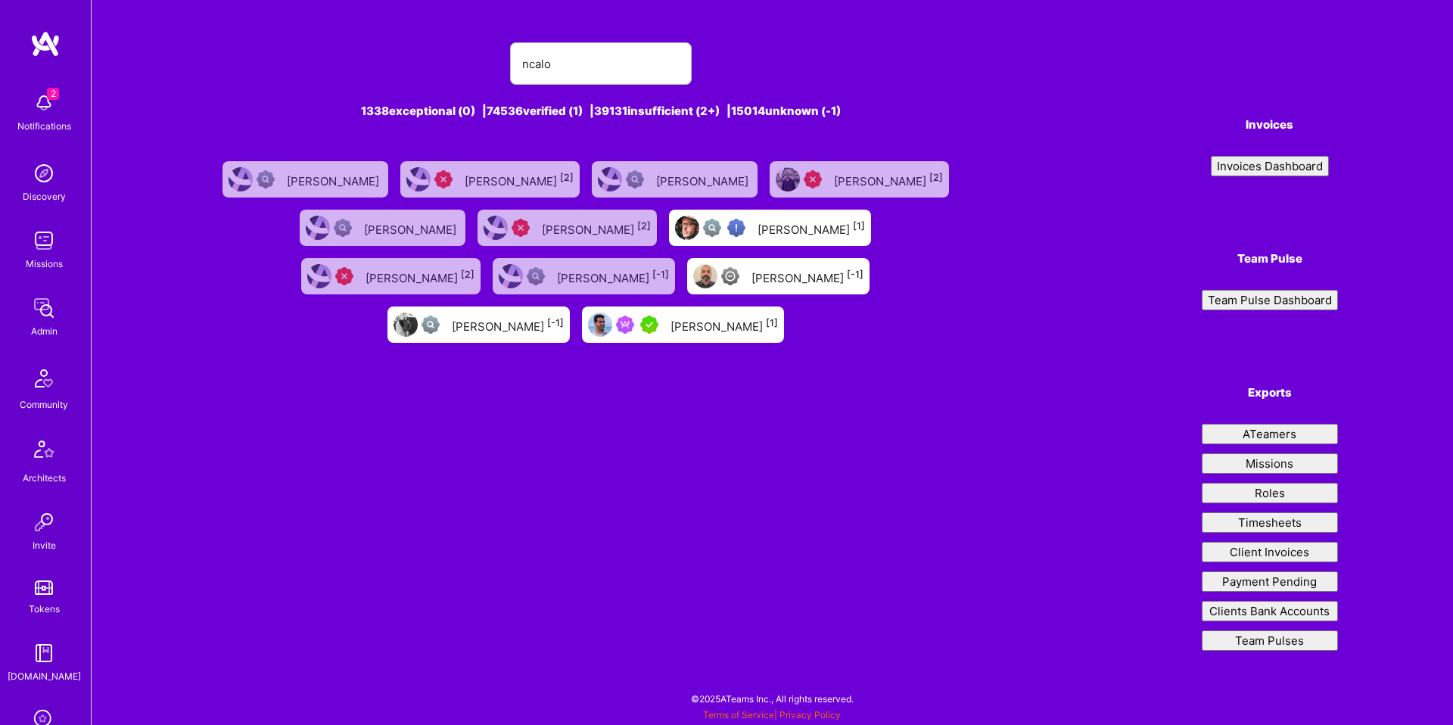
type input "ncalo"
click at [671, 321] on div "[PERSON_NAME] [1]" at bounding box center [724, 325] width 107 height 20
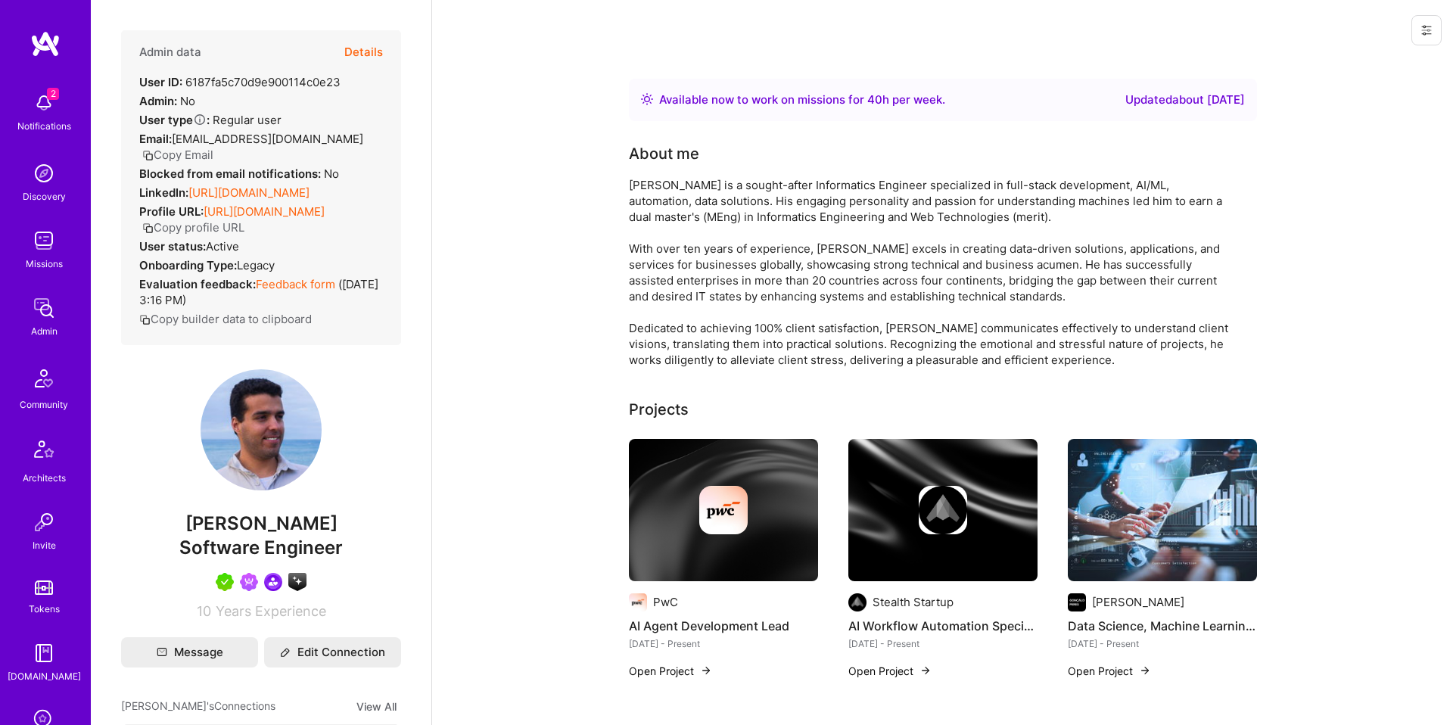
click at [286, 327] on button "Copy builder data to clipboard" at bounding box center [225, 319] width 173 height 16
click at [220, 291] on strong "Evaluation feedback:" at bounding box center [197, 284] width 117 height 14
click at [182, 138] on span "[EMAIL_ADDRESS][DOMAIN_NAME]" at bounding box center [267, 139] width 191 height 14
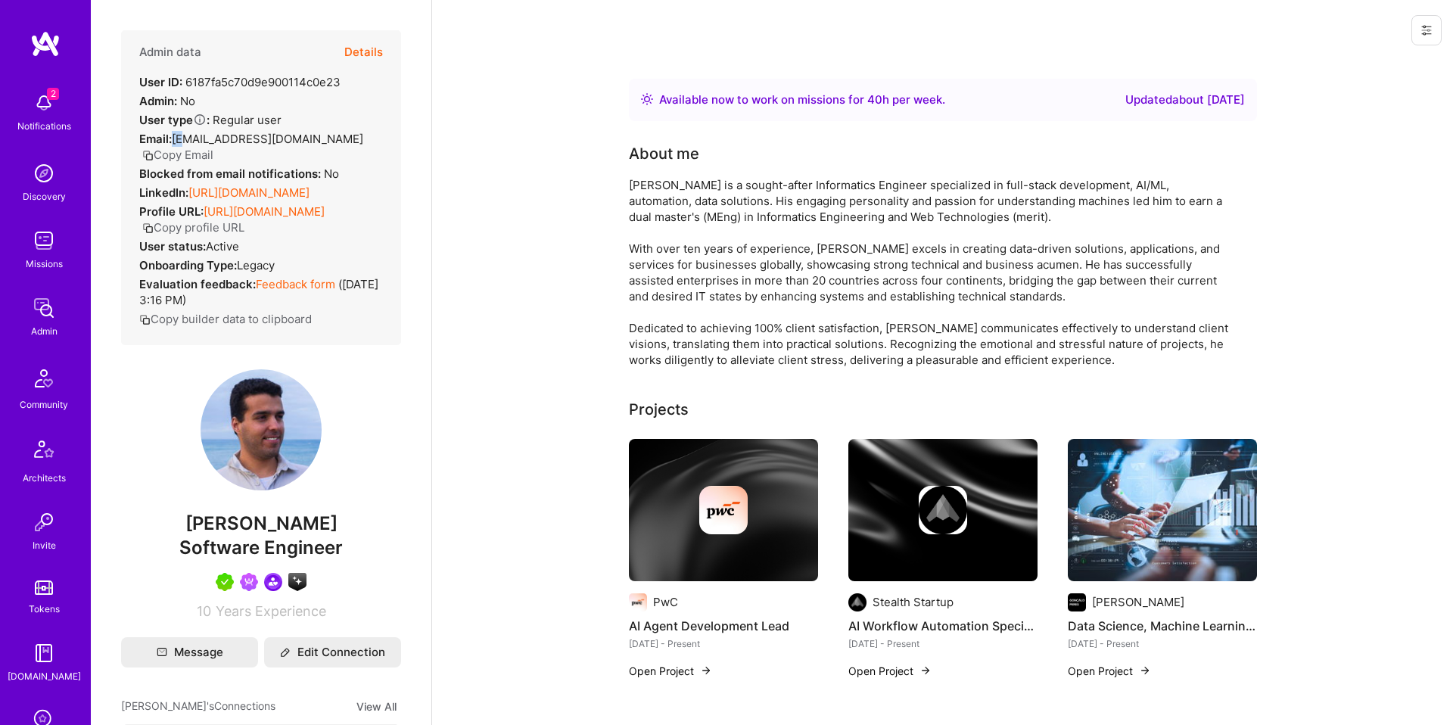
click at [182, 138] on span "[EMAIL_ADDRESS][DOMAIN_NAME]" at bounding box center [267, 139] width 191 height 14
click at [285, 137] on span "[EMAIL_ADDRESS][DOMAIN_NAME]" at bounding box center [267, 139] width 191 height 14
copy span "[EMAIL_ADDRESS][DOMAIN_NAME]"
click at [367, 43] on button "Details" at bounding box center [363, 52] width 39 height 44
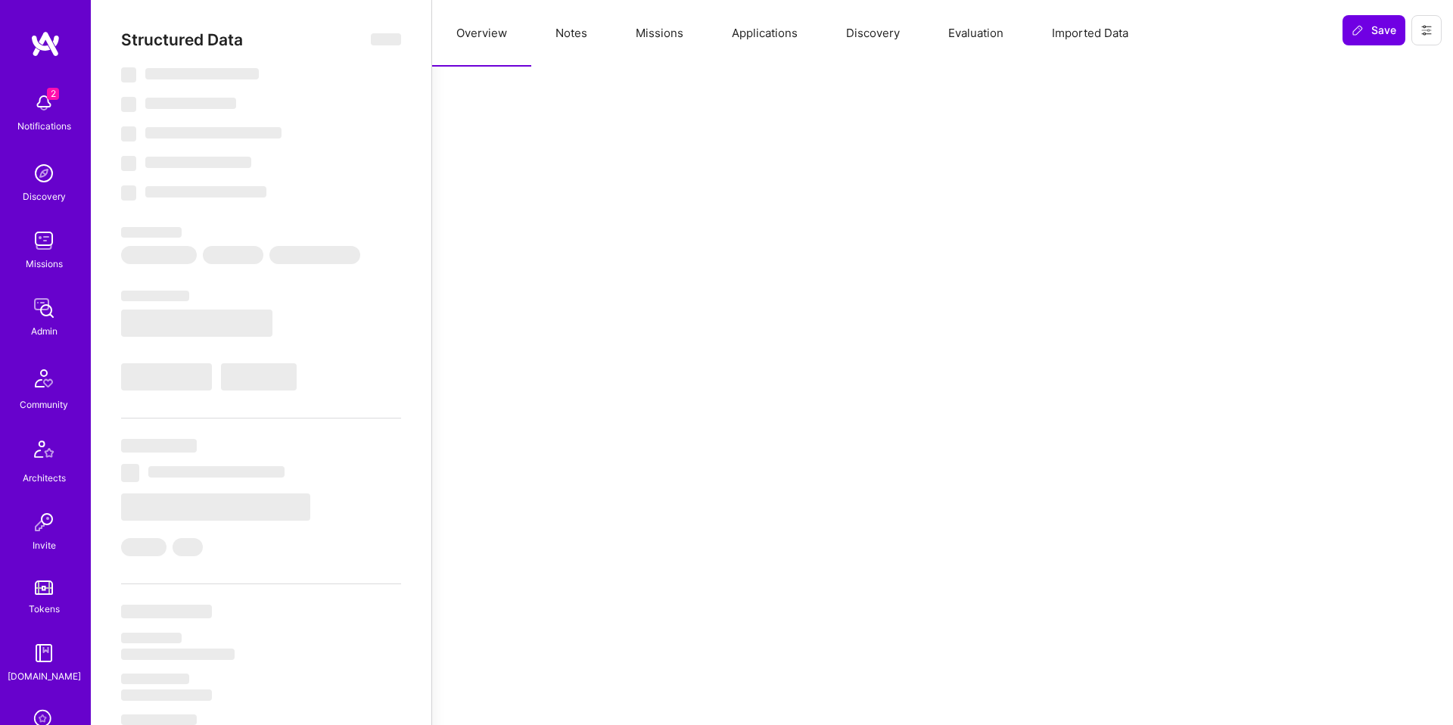
select select "Right Now"
select select "5"
select select "7"
select select "6"
select select "7"
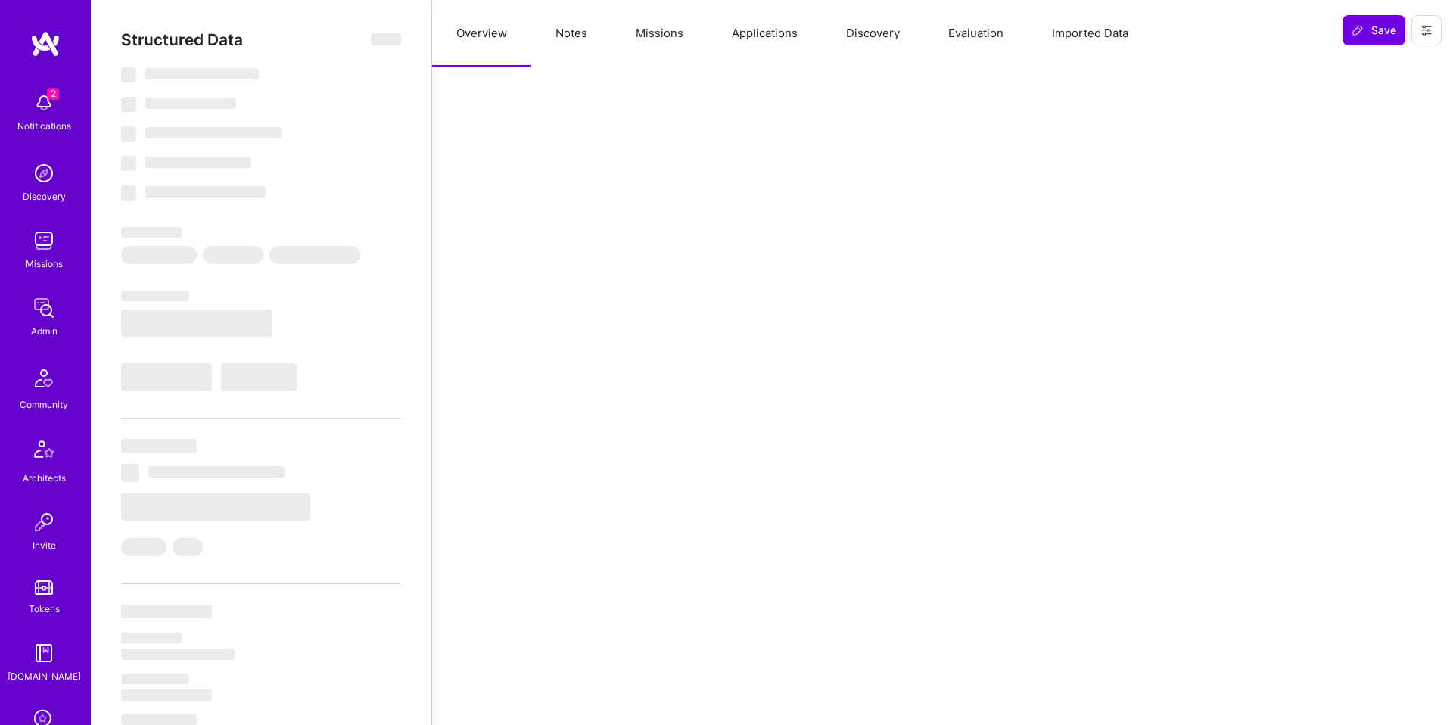
select select "PT"
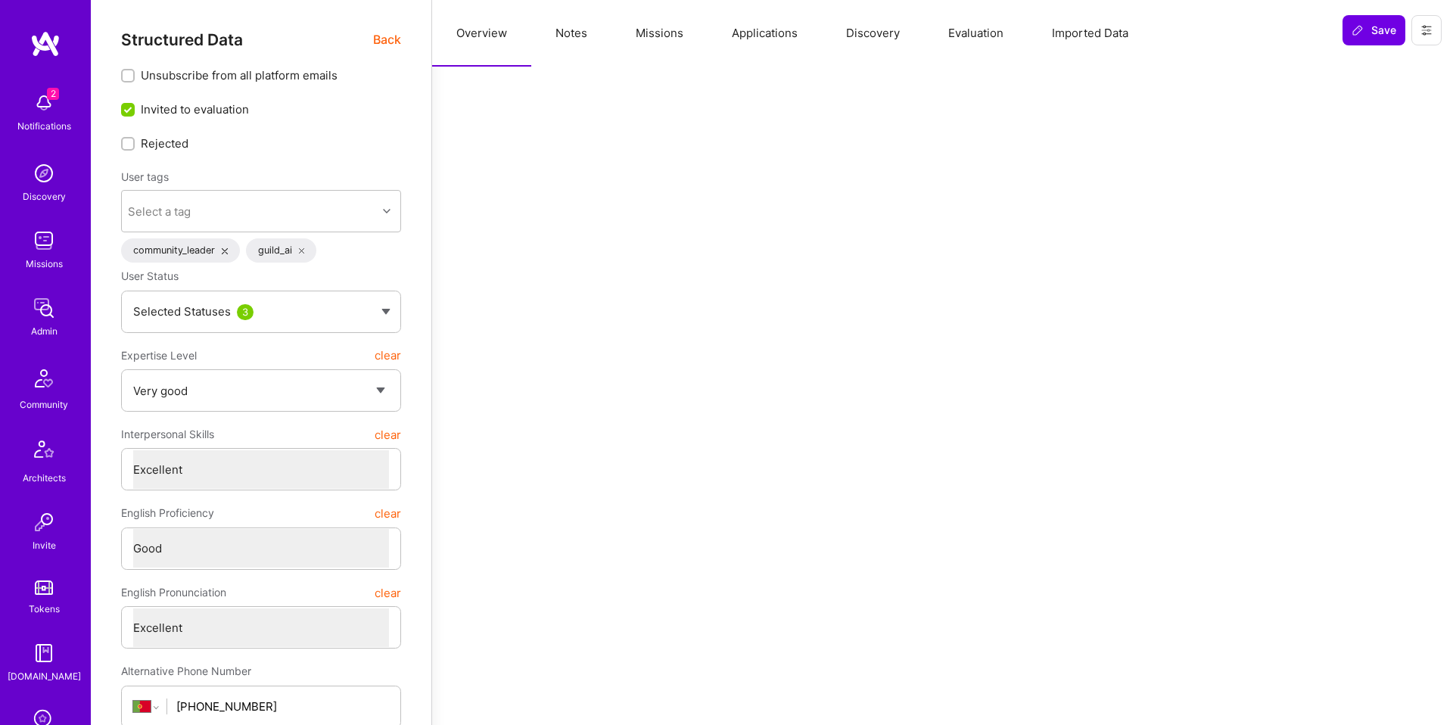
click at [597, 41] on button "Notes" at bounding box center [571, 33] width 80 height 67
type textarea "x"
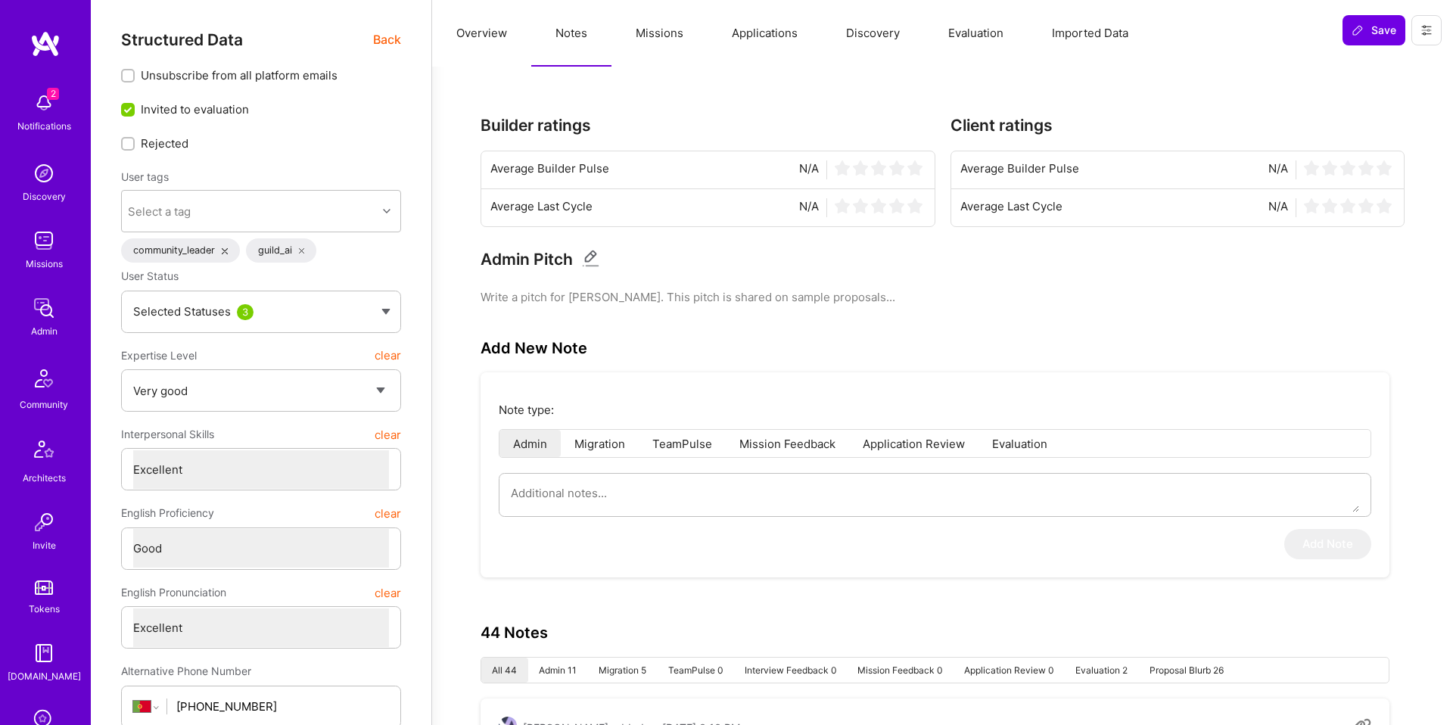
click at [782, 31] on button "Applications" at bounding box center [765, 33] width 114 height 67
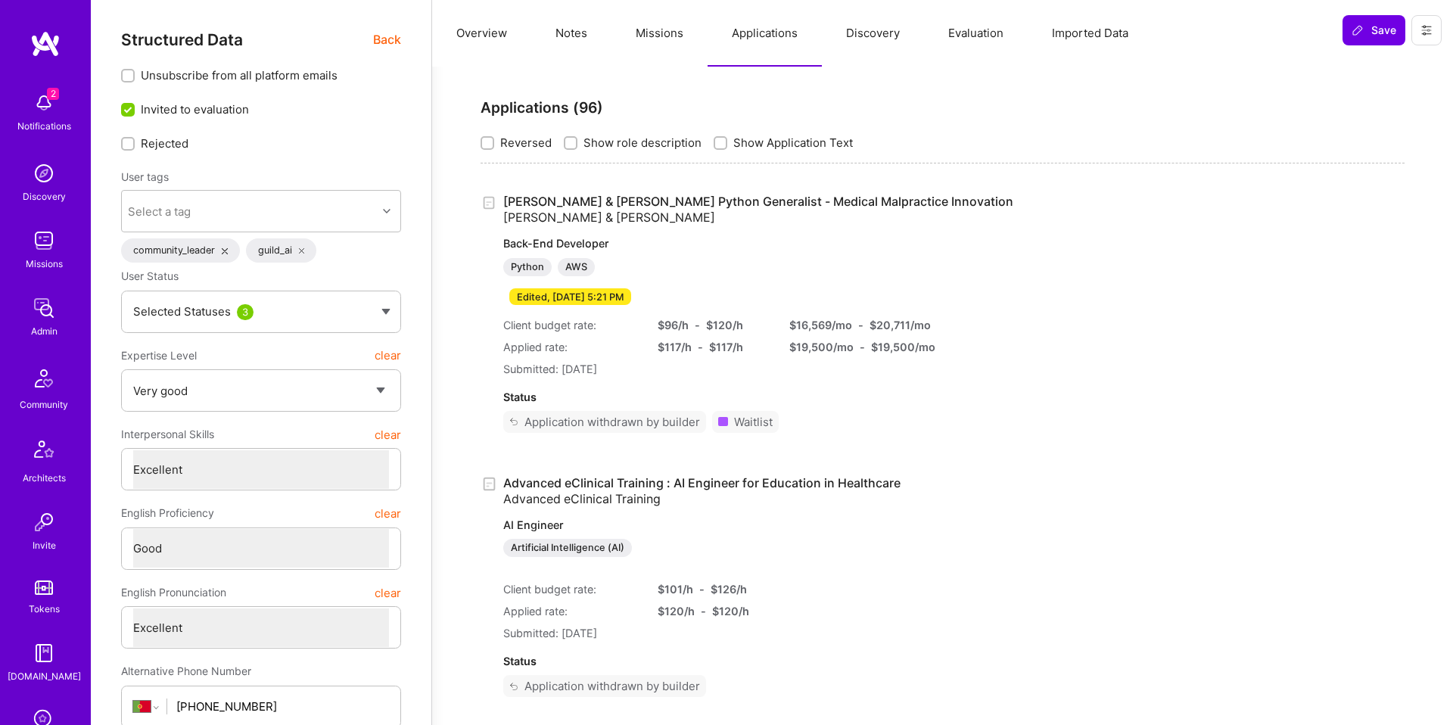
drag, startPoint x: 954, startPoint y: 26, endPoint x: 976, endPoint y: 27, distance: 22.0
click at [954, 26] on button "Evaluation" at bounding box center [976, 33] width 104 height 67
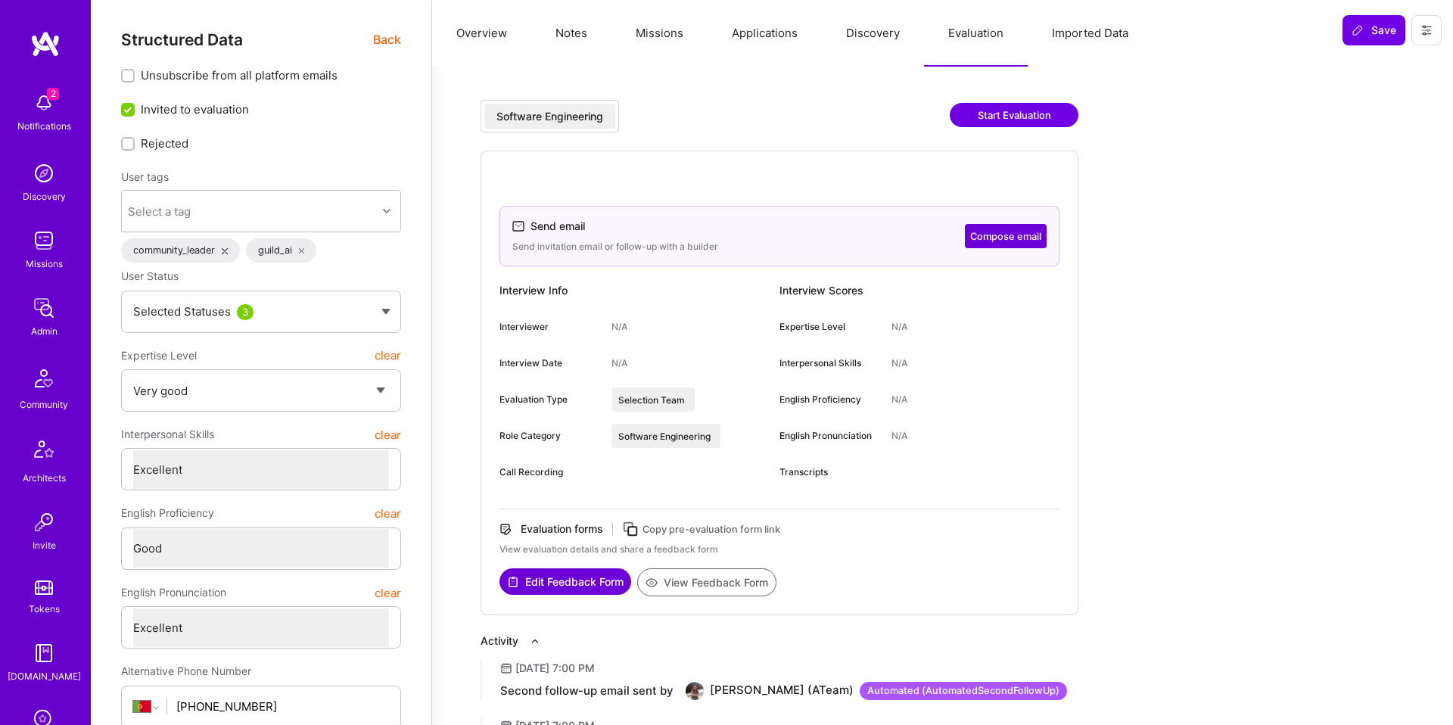
click at [1040, 36] on button "Imported Data" at bounding box center [1090, 33] width 125 height 67
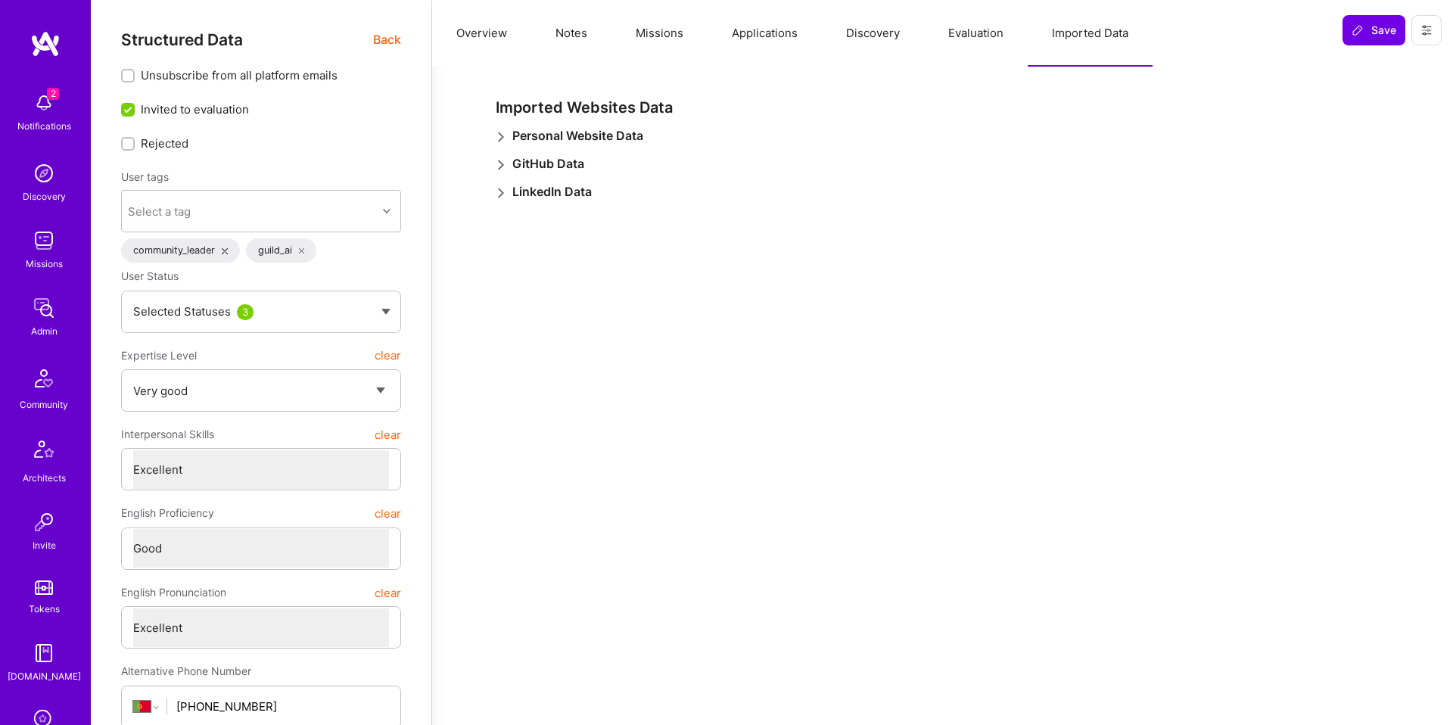
click at [495, 30] on button "Overview" at bounding box center [481, 33] width 99 height 67
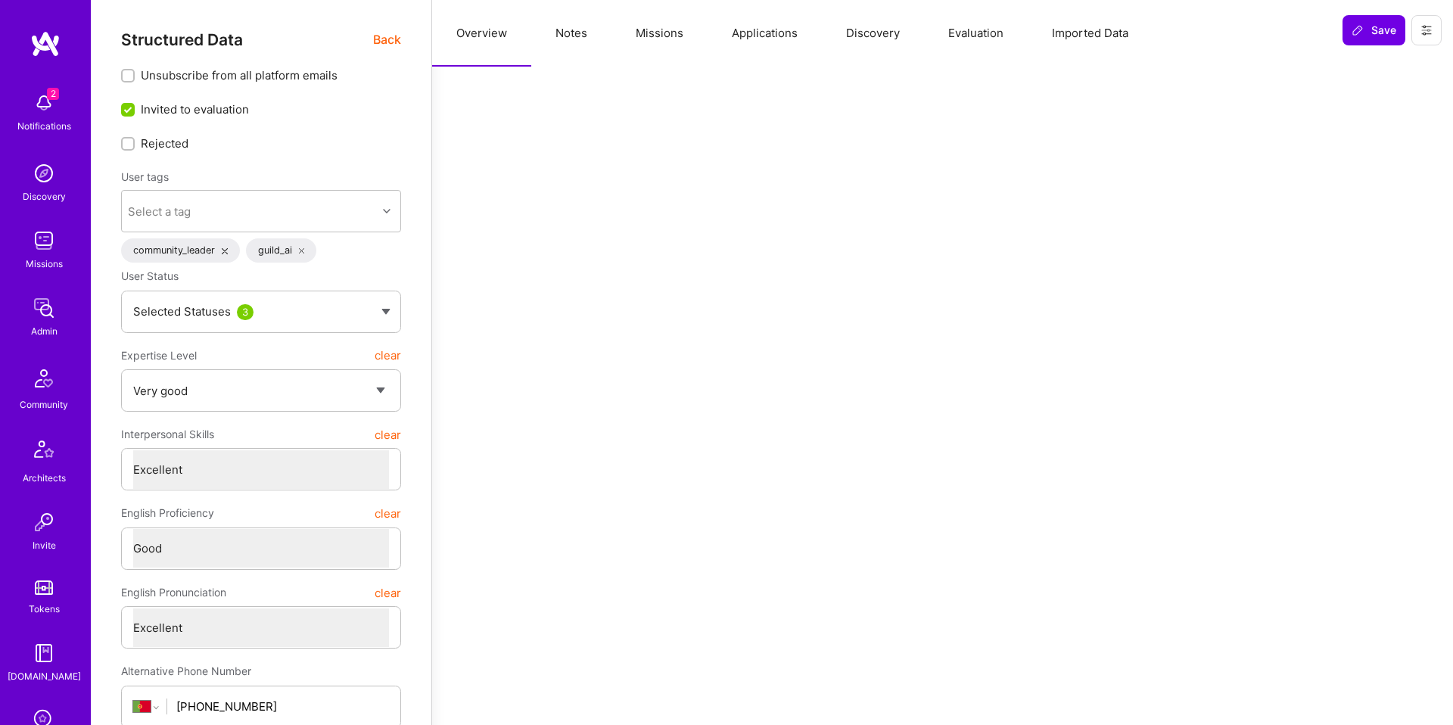
click at [387, 39] on span "Back" at bounding box center [387, 39] width 28 height 19
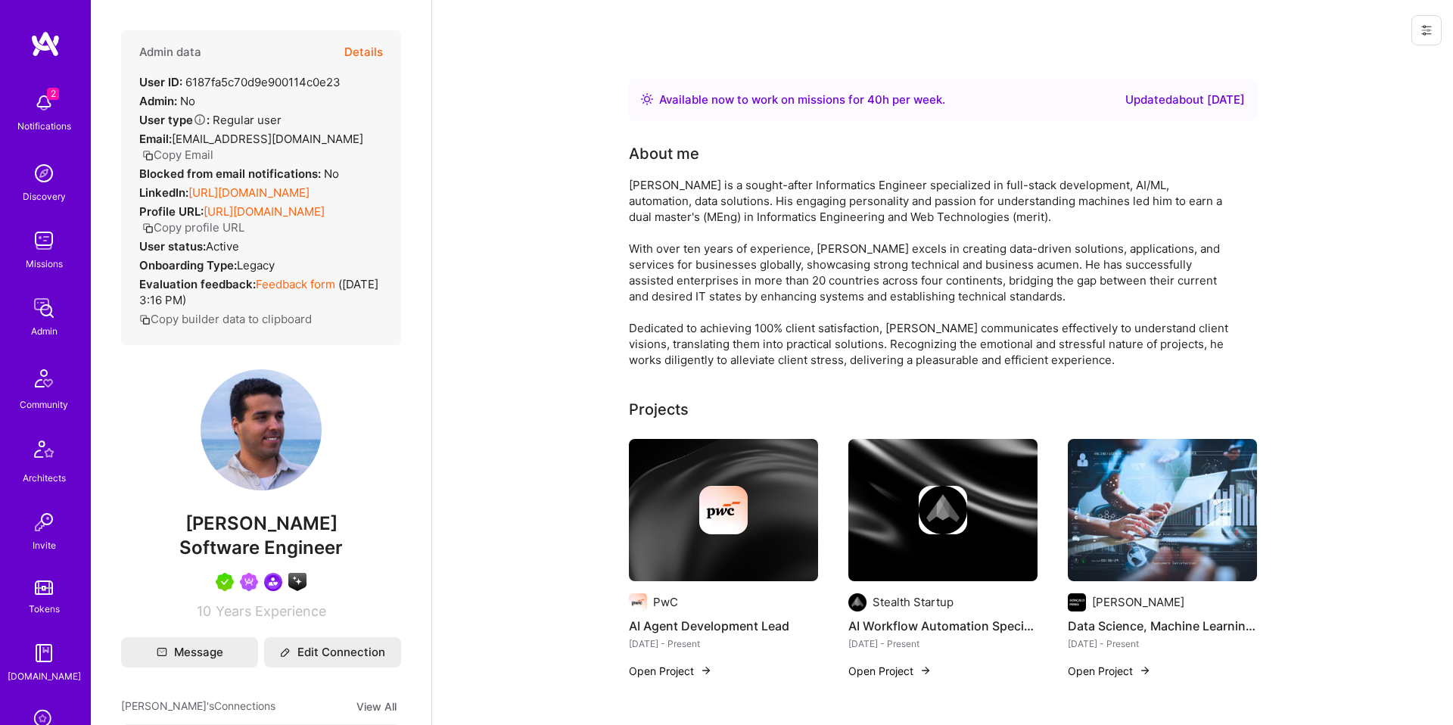
click at [183, 136] on span "[EMAIL_ADDRESS][DOMAIN_NAME]" at bounding box center [267, 139] width 191 height 14
click at [287, 138] on span "[EMAIL_ADDRESS][DOMAIN_NAME]" at bounding box center [267, 139] width 191 height 14
copy span "[EMAIL_ADDRESS][DOMAIN_NAME]"
